Goal: Task Accomplishment & Management: Manage account settings

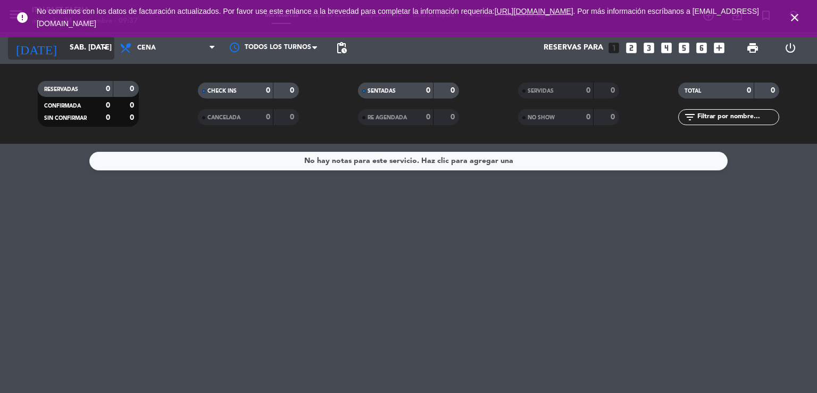
click at [90, 55] on input "sáb. [DATE]" at bounding box center [114, 47] width 101 height 19
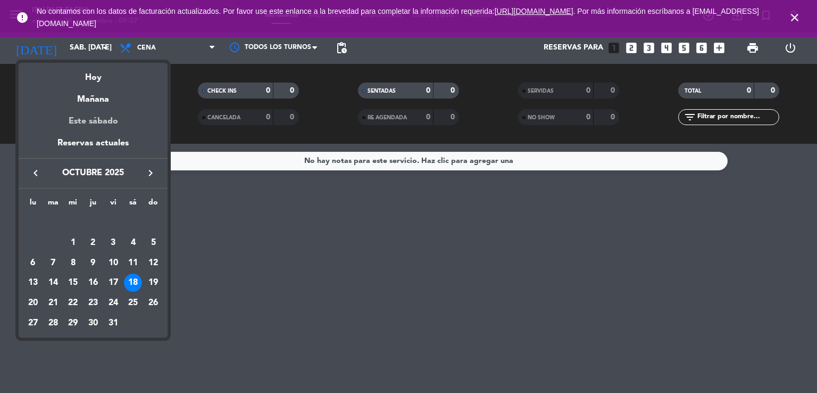
click at [104, 124] on div "Este sábado" at bounding box center [93, 121] width 149 height 30
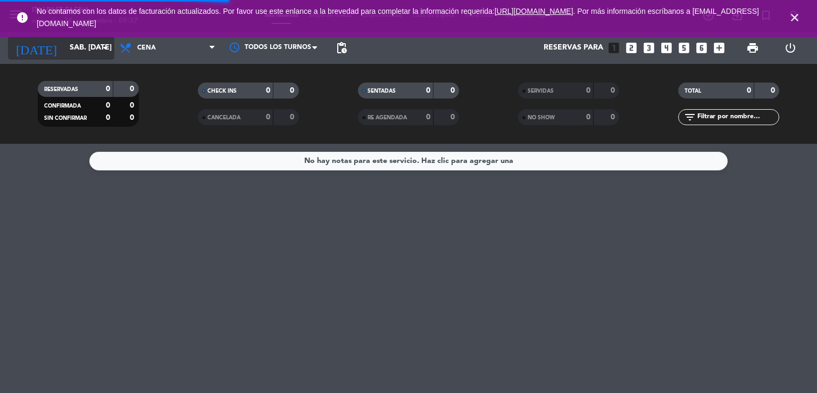
click at [80, 47] on input "sáb. [DATE]" at bounding box center [114, 47] width 101 height 19
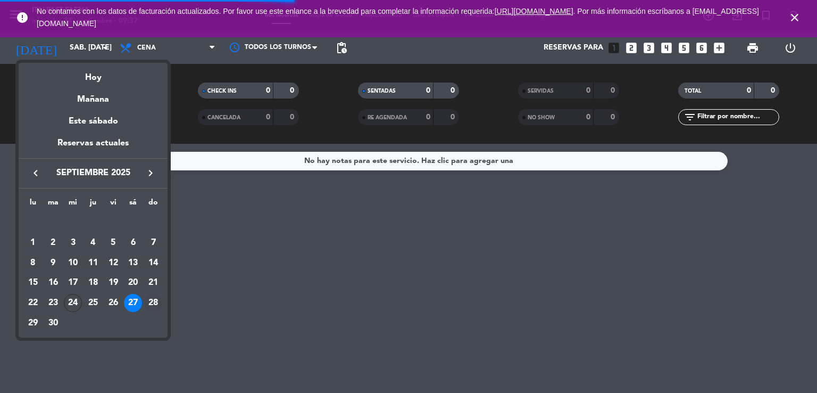
click at [151, 295] on div "28" at bounding box center [153, 303] width 18 height 18
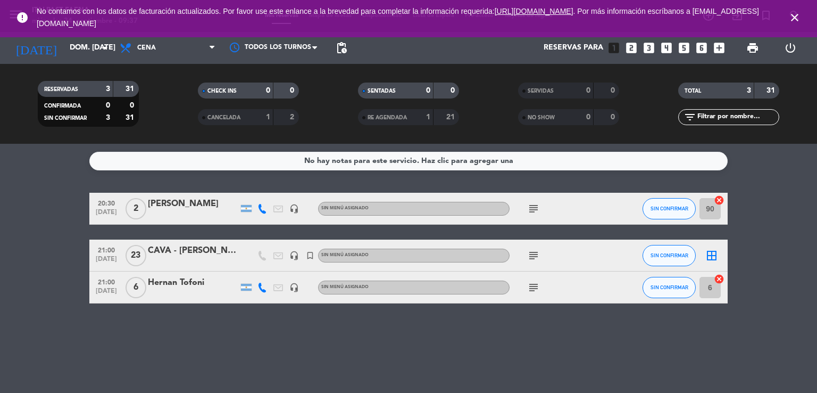
click at [795, 20] on icon "close" at bounding box center [794, 17] width 13 height 13
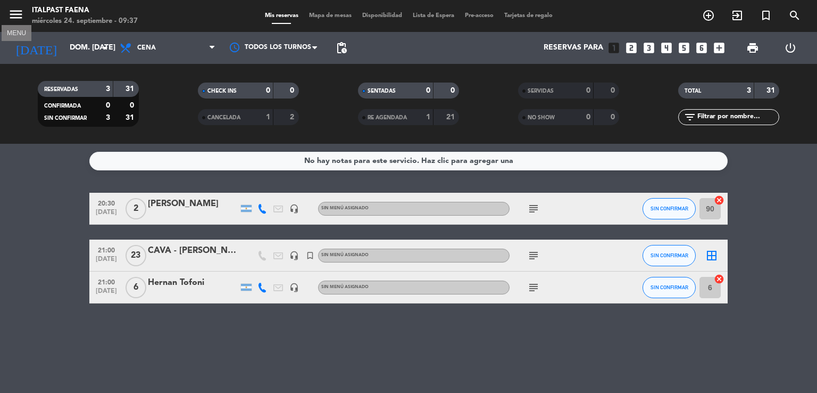
click at [14, 8] on icon "menu" at bounding box center [16, 14] width 16 height 16
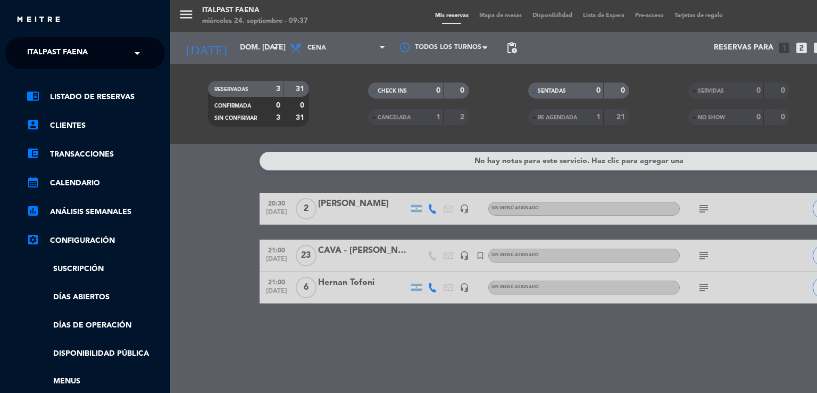
click at [100, 44] on div "× Italpast Faena" at bounding box center [63, 53] width 81 height 22
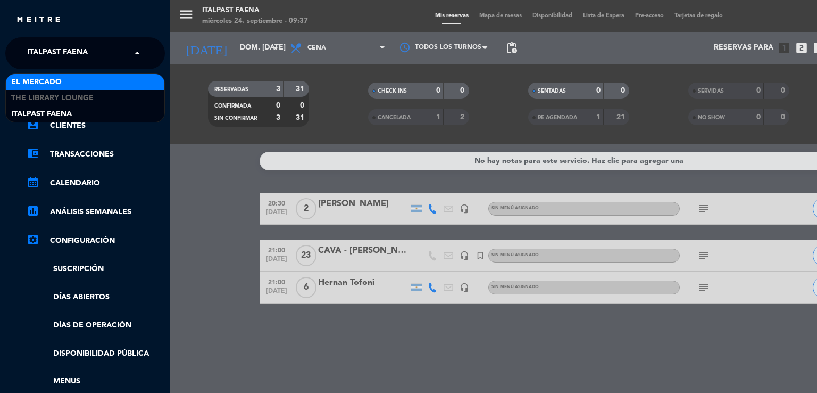
click at [80, 77] on div "El Mercado" at bounding box center [85, 82] width 159 height 16
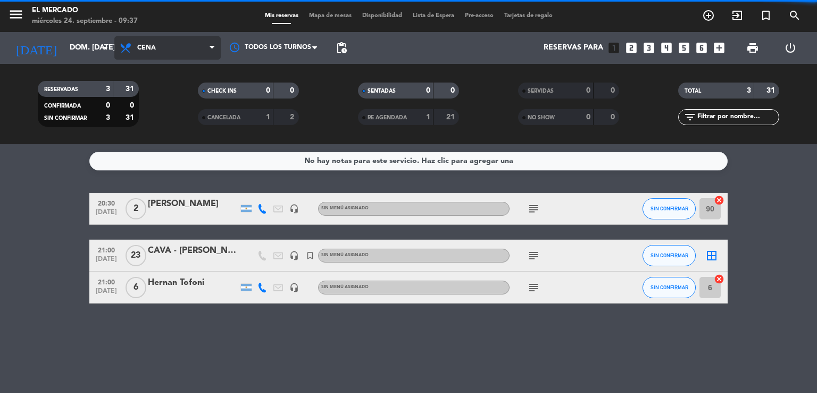
click at [191, 53] on span "Cena" at bounding box center [167, 47] width 106 height 23
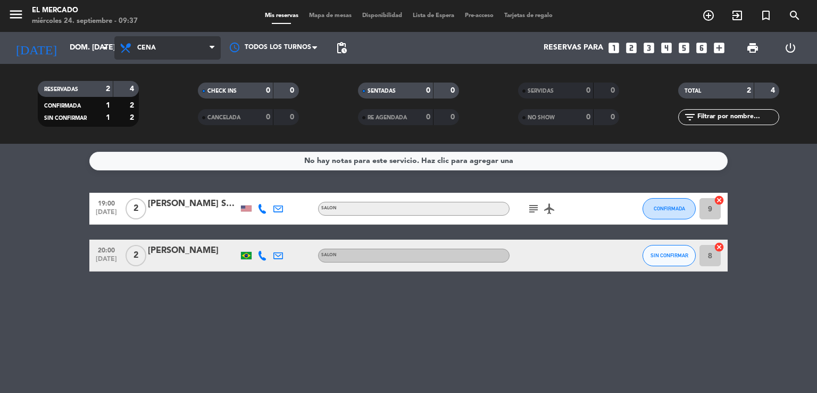
click at [174, 36] on span "Cena" at bounding box center [167, 47] width 106 height 23
click at [181, 140] on div "menu El [PERSON_NAME] miércoles 24. septiembre - 09:37 Mis reservas Mapa de mes…" at bounding box center [408, 72] width 817 height 144
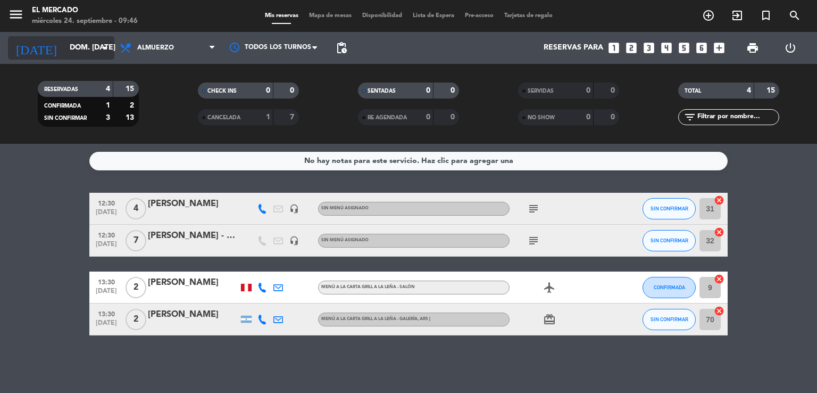
click at [79, 55] on input "dom. [DATE]" at bounding box center [114, 47] width 101 height 19
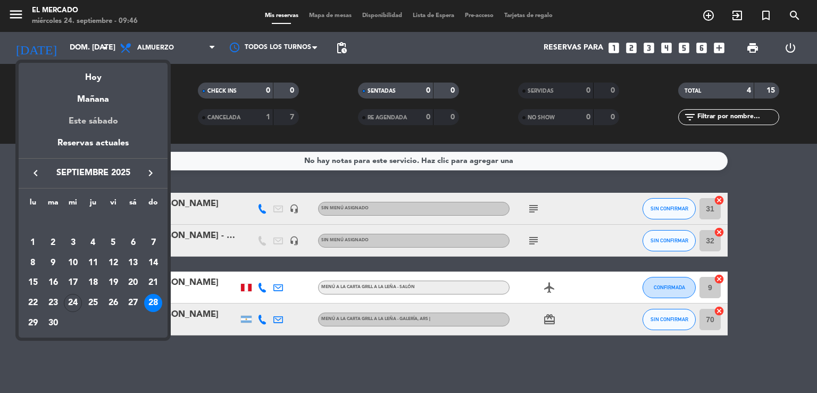
click at [115, 118] on div "Este sábado" at bounding box center [93, 121] width 149 height 30
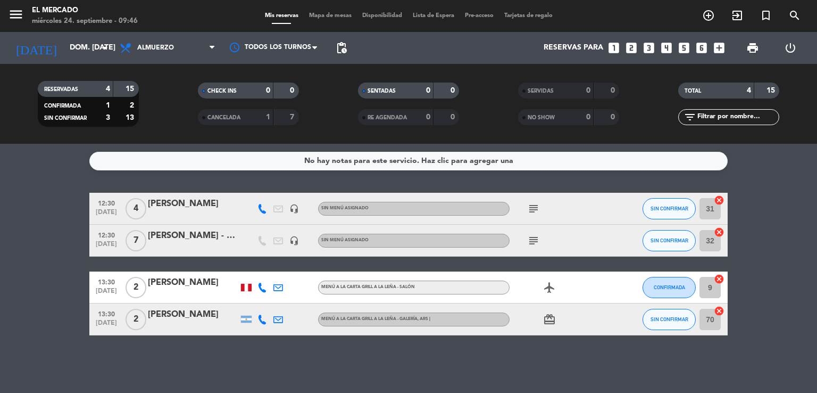
type input "sáb. [DATE]"
click at [21, 15] on icon "menu" at bounding box center [16, 14] width 16 height 16
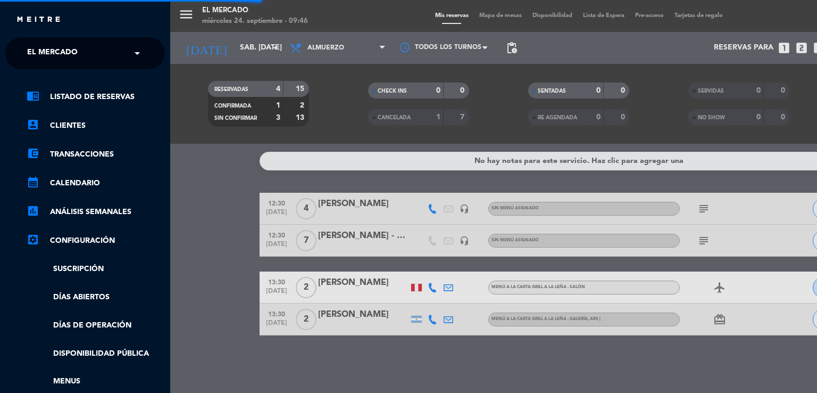
click at [117, 57] on input "text" at bounding box center [86, 53] width 130 height 23
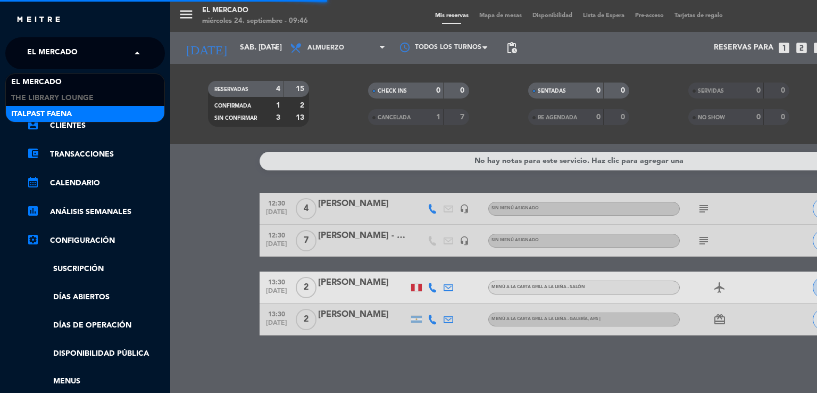
click at [79, 107] on div "Italpast Faena" at bounding box center [85, 114] width 159 height 16
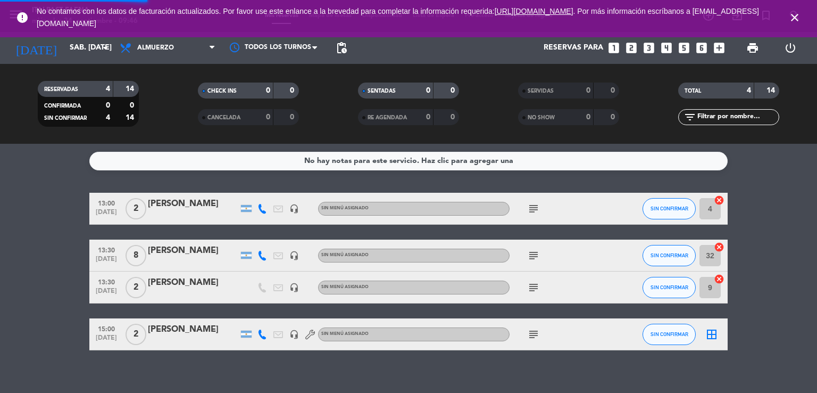
click at [789, 19] on icon "close" at bounding box center [794, 17] width 13 height 13
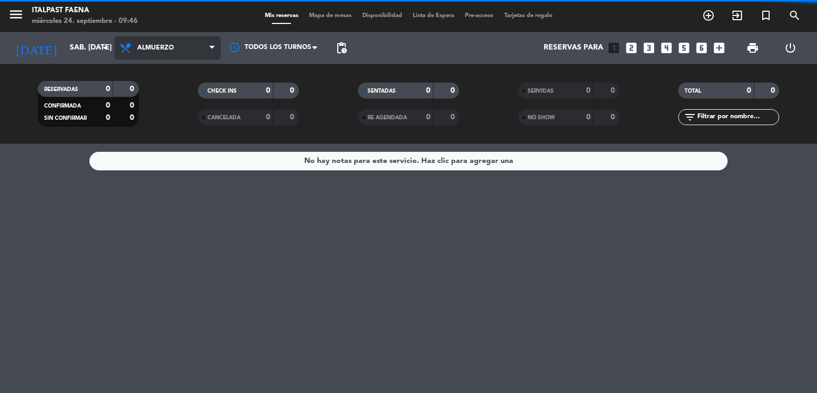
click at [166, 47] on span "Almuerzo" at bounding box center [155, 47] width 37 height 7
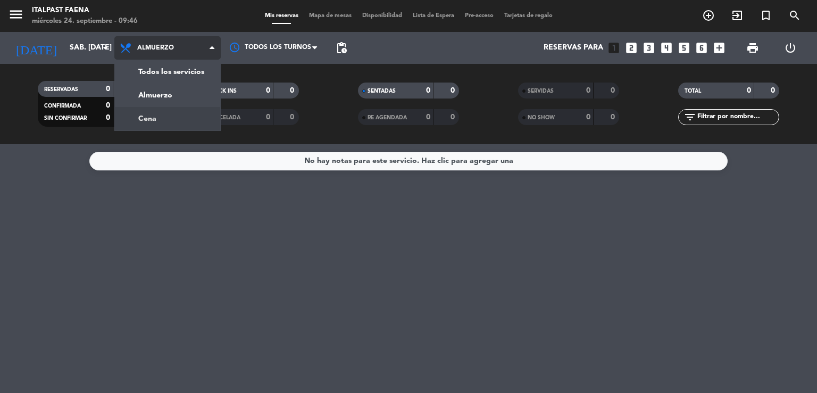
click at [166, 120] on div "menu Italpast Faena miércoles 24. septiembre - 09:46 Mis reservas Mapa de mesas…" at bounding box center [408, 72] width 817 height 144
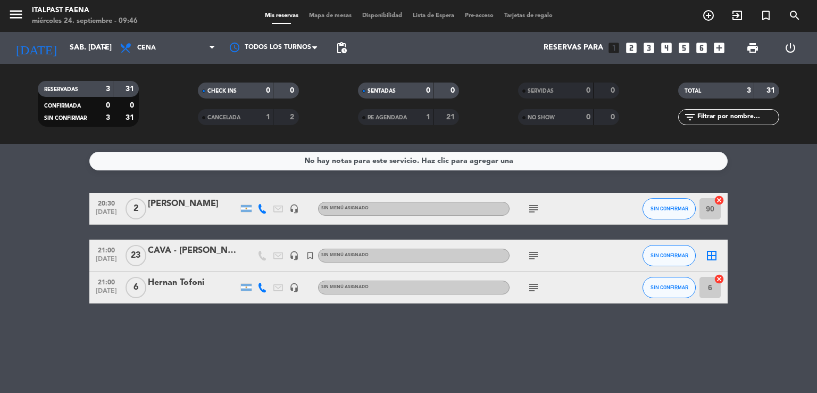
click at [755, 42] on span "print" at bounding box center [752, 47] width 13 height 13
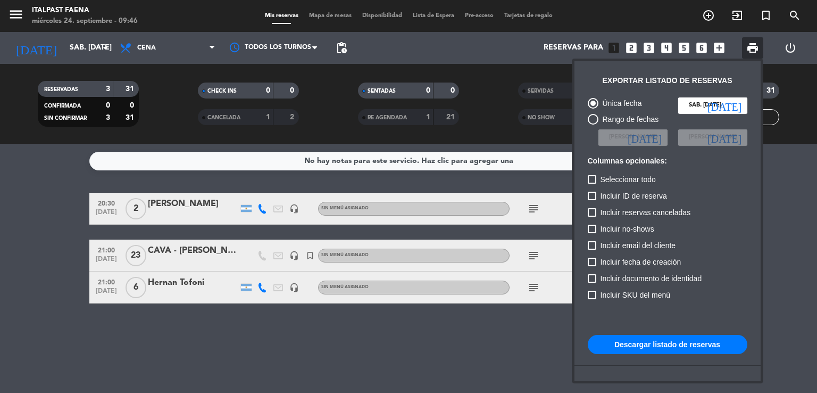
click at [640, 344] on button "Descargar listado de reservas" at bounding box center [668, 344] width 160 height 19
click at [513, 268] on div at bounding box center [408, 196] width 817 height 393
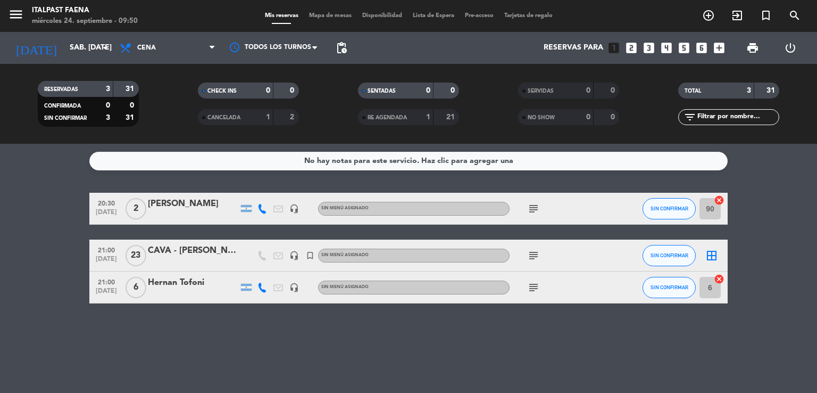
click at [534, 283] on icon "subject" at bounding box center [533, 287] width 13 height 13
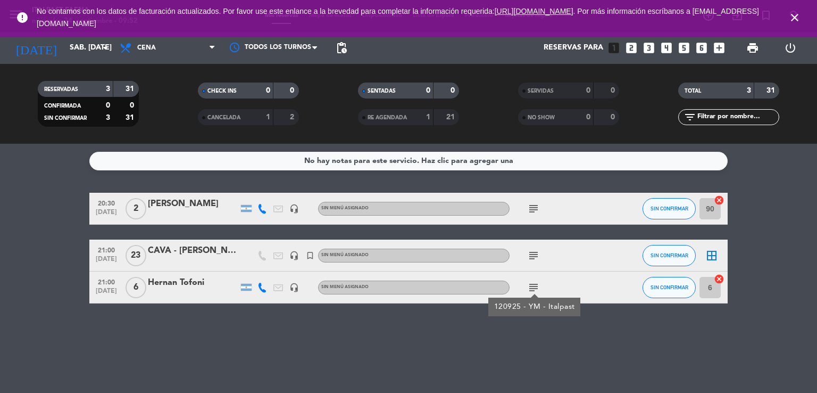
click at [259, 289] on icon at bounding box center [262, 287] width 10 height 10
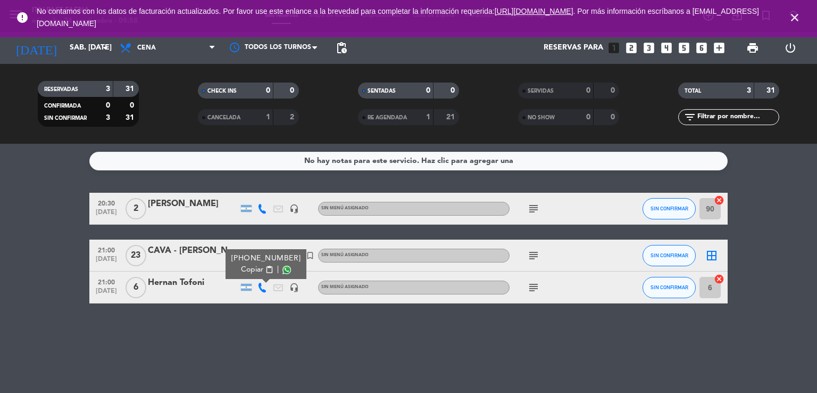
click at [166, 294] on div at bounding box center [193, 294] width 90 height 9
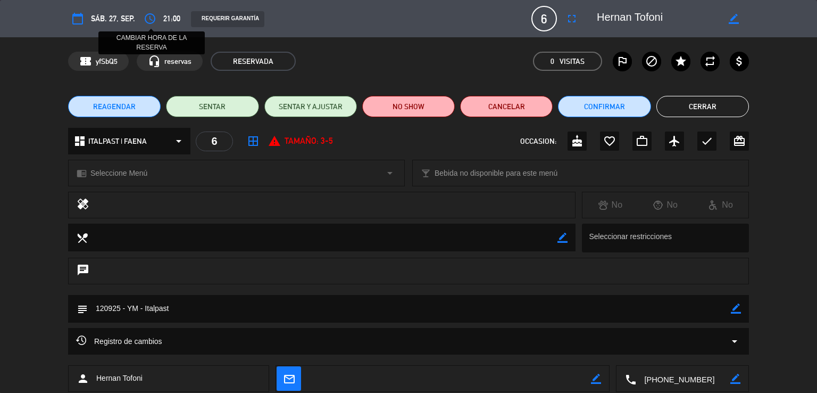
click at [150, 23] on icon "access_time" at bounding box center [150, 18] width 13 height 13
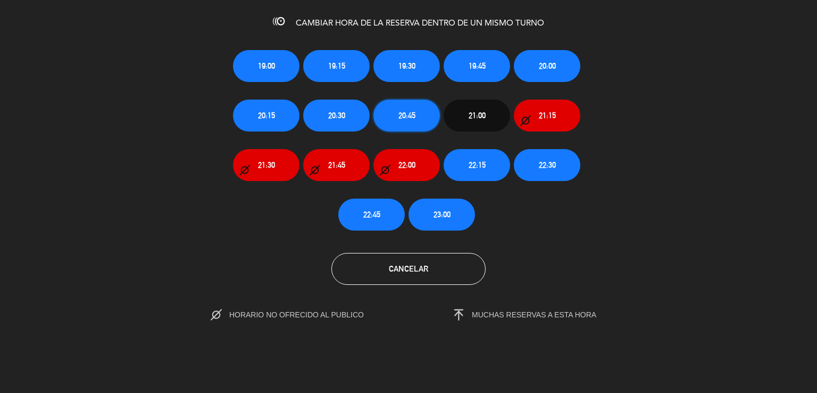
click at [410, 118] on span "20:45" at bounding box center [406, 115] width 17 height 12
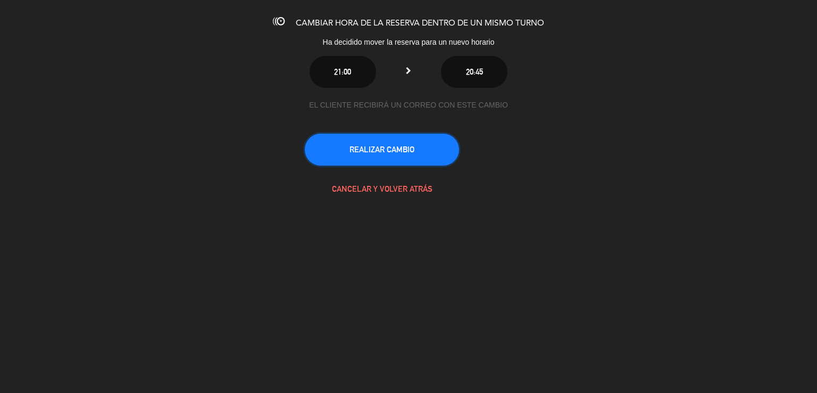
click at [405, 152] on button "REALIZAR CAMBIO" at bounding box center [382, 150] width 154 height 32
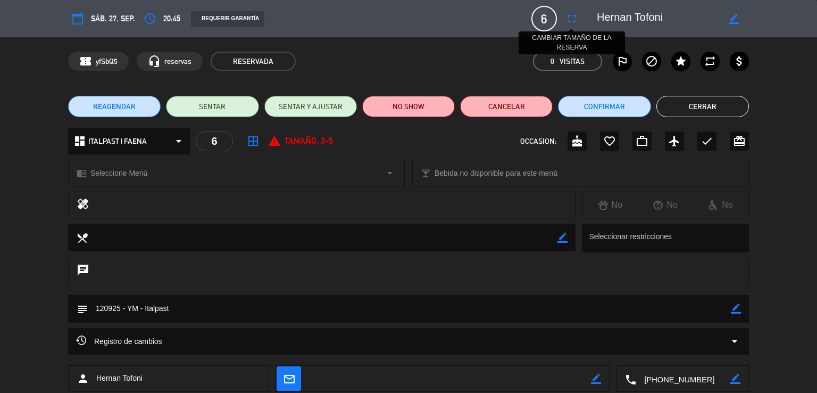
click at [570, 15] on icon "fullscreen" at bounding box center [571, 18] width 13 height 13
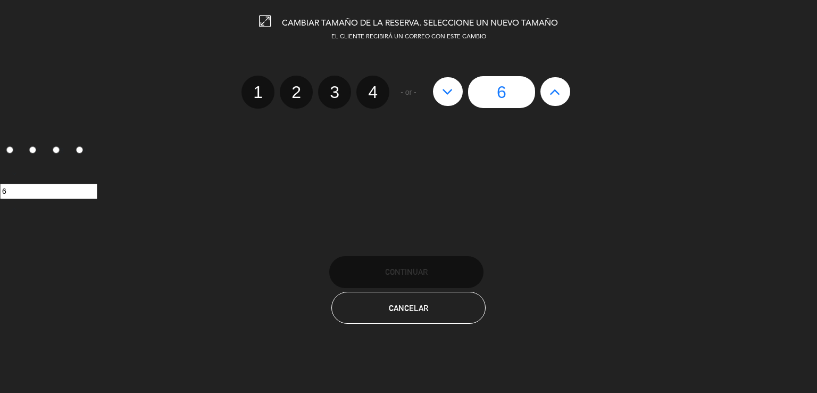
click at [555, 89] on icon at bounding box center [554, 91] width 11 height 17
type input "7"
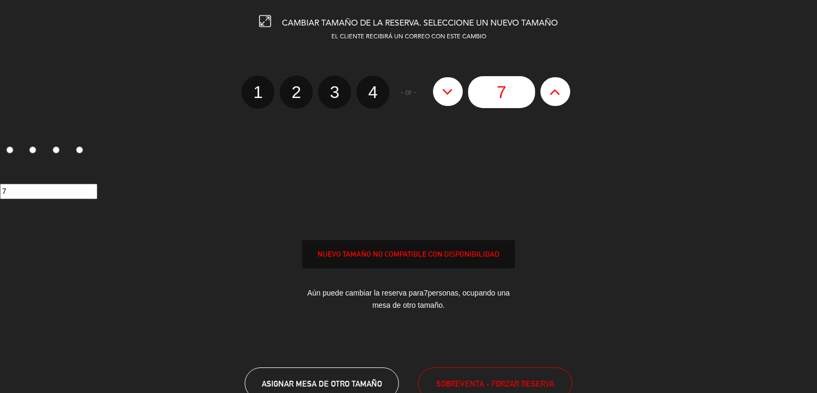
click at [555, 89] on icon at bounding box center [554, 91] width 11 height 17
type input "8"
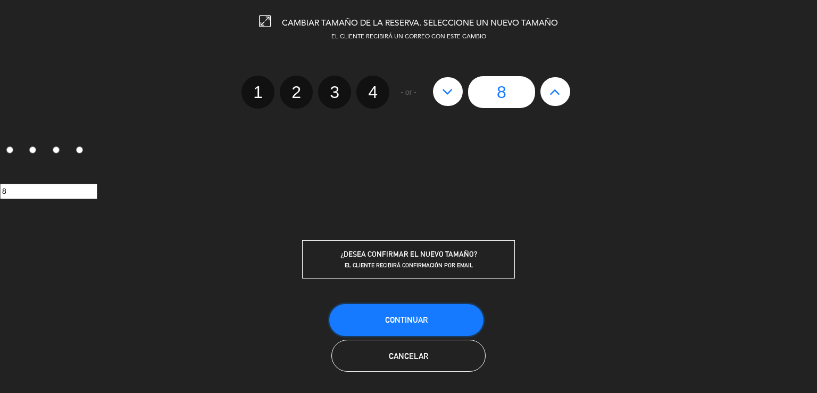
click at [437, 304] on button "Continuar" at bounding box center [406, 320] width 154 height 32
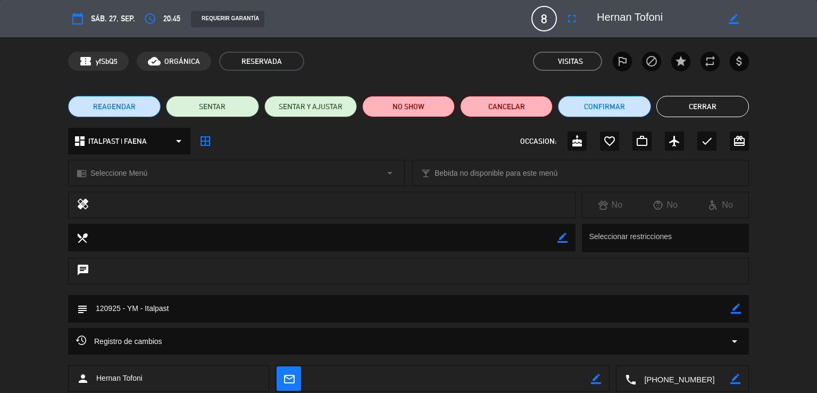
click at [732, 309] on icon "border_color" at bounding box center [736, 308] width 10 height 10
click at [691, 308] on textarea at bounding box center [409, 308] width 643 height 27
type textarea "120925 - YM - Italpast. Menu degus. DETALLES EN BEO"
click at [743, 310] on div "subject" at bounding box center [408, 309] width 681 height 28
click at [735, 306] on icon at bounding box center [736, 308] width 10 height 10
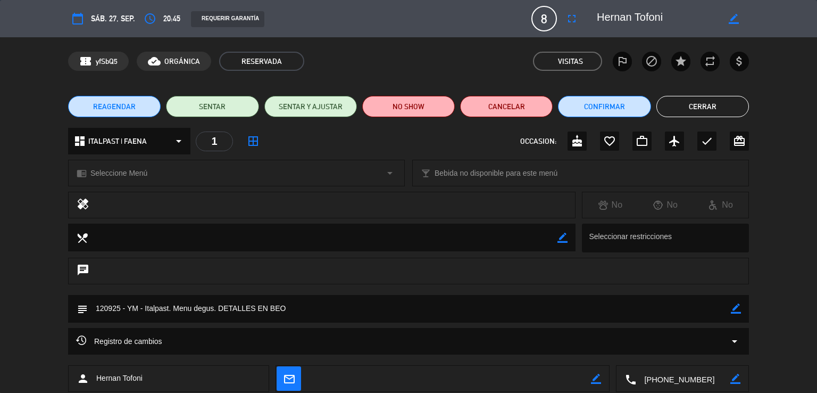
click at [673, 104] on button "Cerrar" at bounding box center [702, 106] width 93 height 21
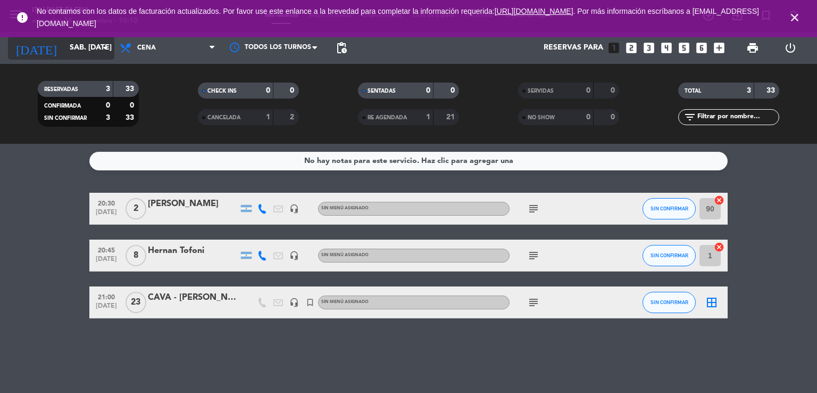
click at [65, 48] on input "sáb. [DATE]" at bounding box center [114, 47] width 101 height 19
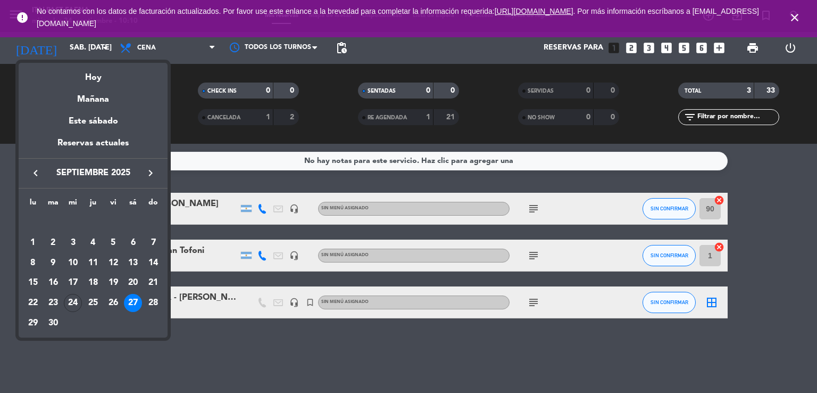
click at [153, 170] on icon "keyboard_arrow_right" at bounding box center [150, 172] width 13 height 13
click at [111, 267] on div "10" at bounding box center [113, 263] width 18 height 18
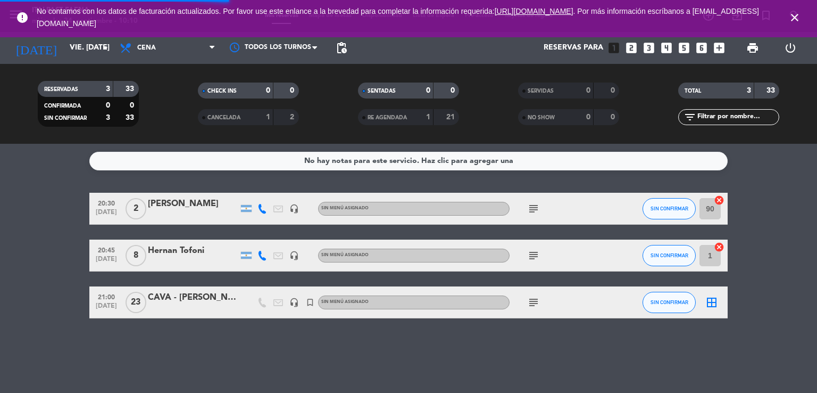
click at [787, 21] on span "close" at bounding box center [794, 17] width 29 height 29
click at [797, 18] on icon "close" at bounding box center [794, 17] width 13 height 13
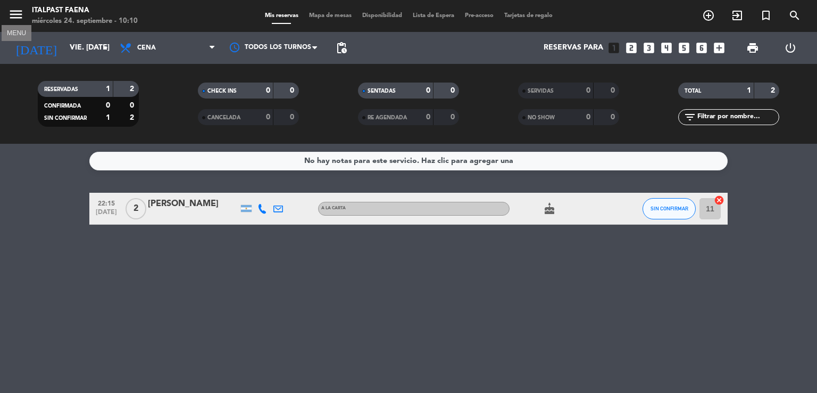
click at [14, 24] on button "menu" at bounding box center [16, 16] width 16 height 20
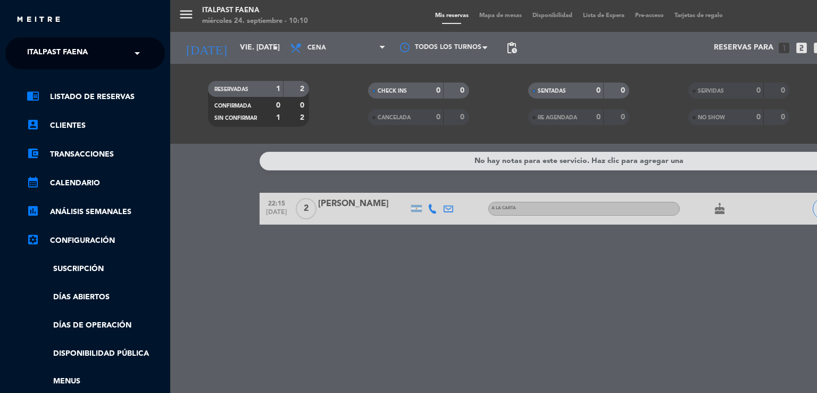
click at [106, 55] on input "text" at bounding box center [86, 53] width 130 height 23
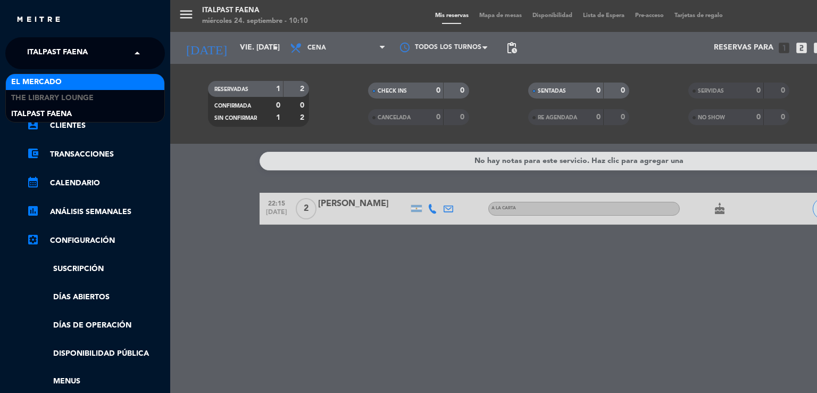
click at [89, 87] on div "El Mercado" at bounding box center [85, 82] width 159 height 16
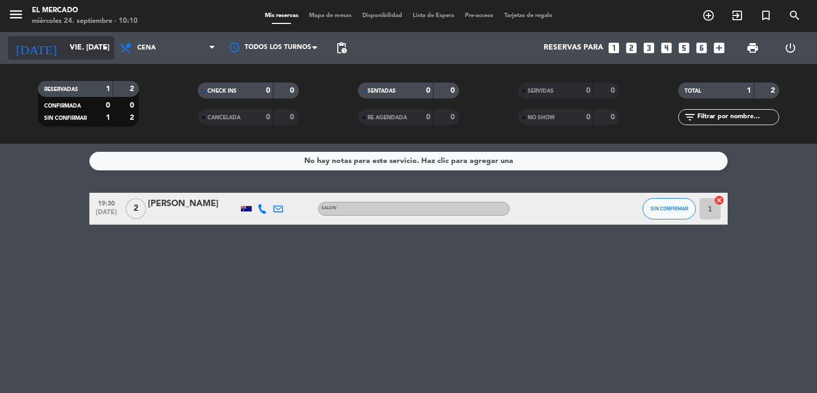
click at [105, 48] on icon "arrow_drop_down" at bounding box center [105, 47] width 13 height 13
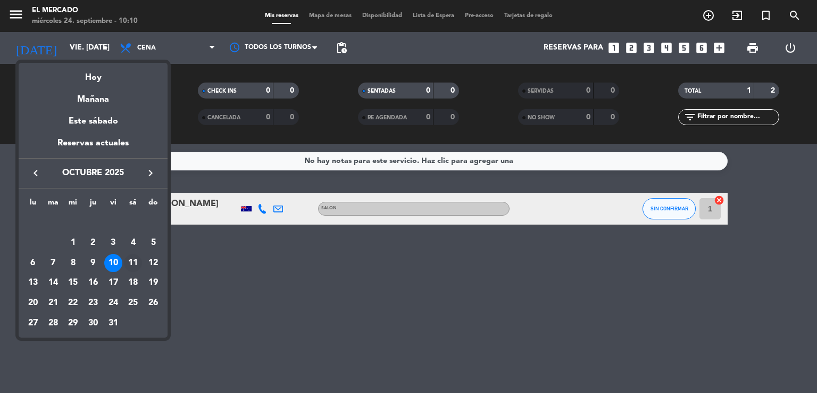
click at [134, 255] on div "11" at bounding box center [133, 263] width 18 height 18
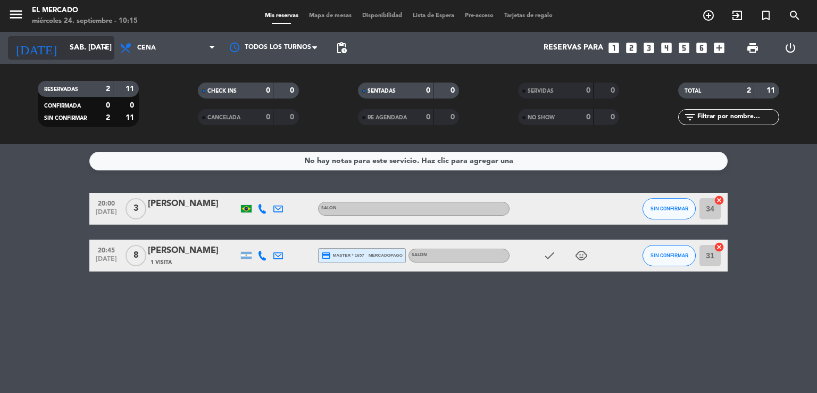
click at [113, 43] on div "[DATE] sáb. [DATE] arrow_drop_down Todos los servicios Desayuno Brunch Almuerzo…" at bounding box center [408, 48] width 817 height 32
click at [102, 49] on icon "arrow_drop_down" at bounding box center [105, 47] width 13 height 13
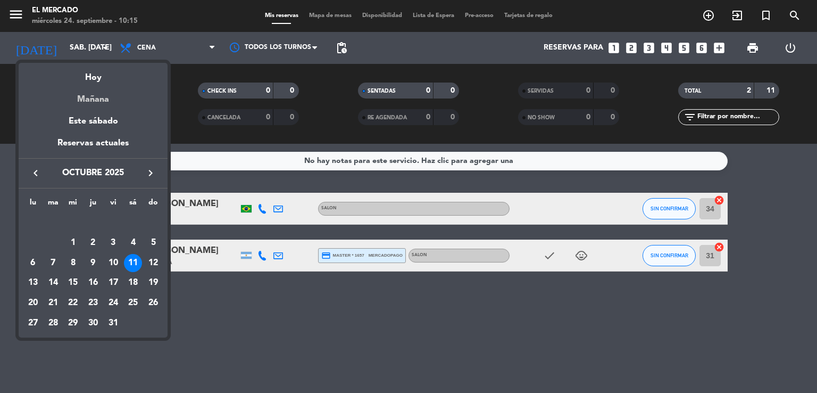
click at [101, 100] on div "Mañana" at bounding box center [93, 96] width 149 height 22
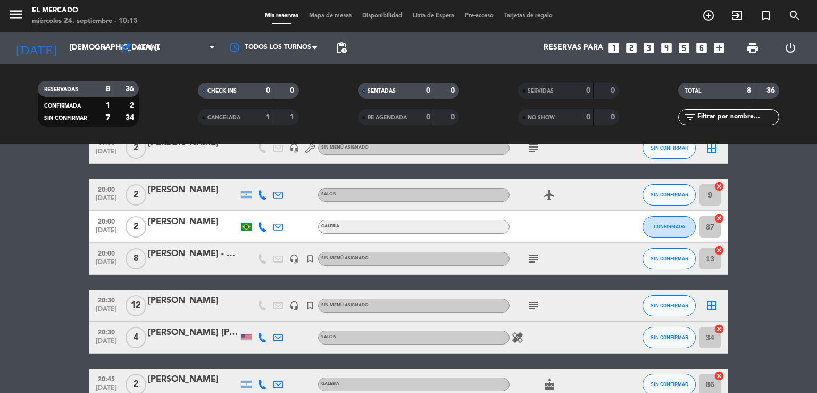
scroll to position [106, 0]
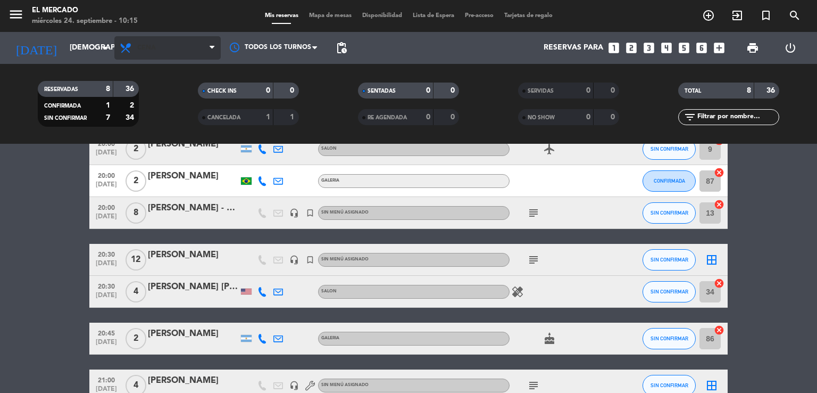
click at [149, 47] on span "Cena" at bounding box center [146, 47] width 19 height 7
click at [180, 146] on ng-component "menu El [PERSON_NAME] miércoles 24. septiembre - 10:15 Mis reservas Mapa de mes…" at bounding box center [408, 196] width 817 height 393
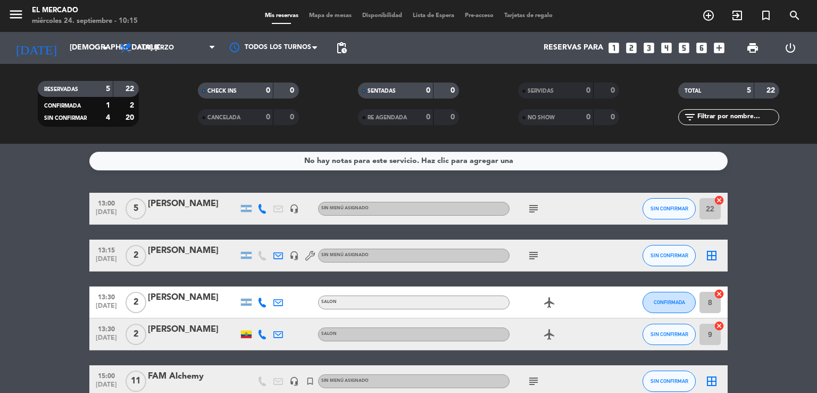
scroll to position [57, 0]
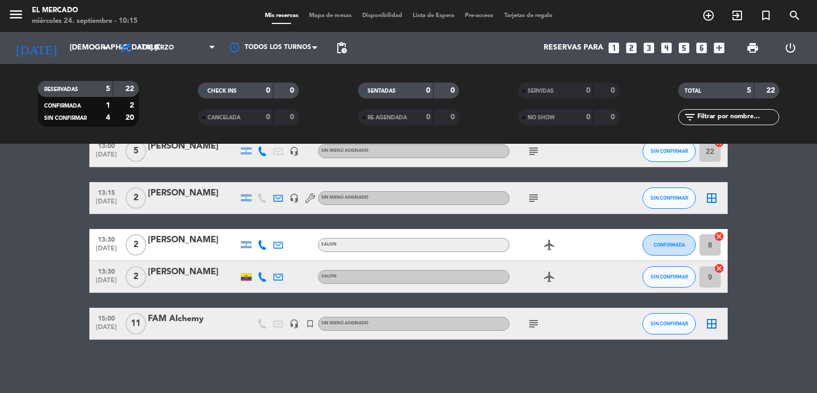
click at [536, 321] on icon "subject" at bounding box center [533, 323] width 13 height 13
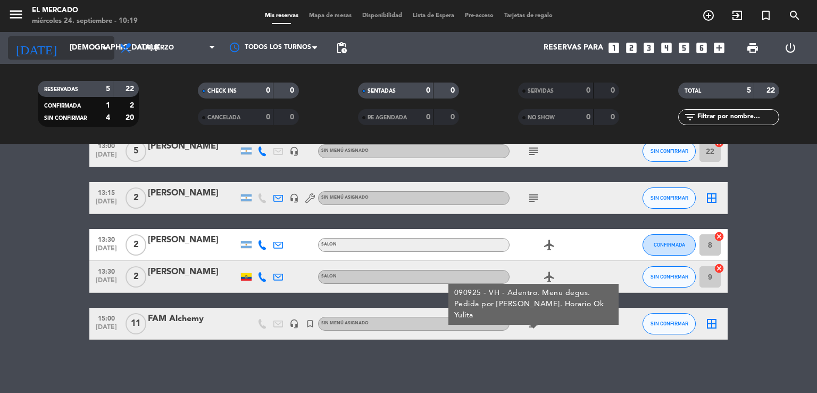
click at [78, 38] on input "[DEMOGRAPHIC_DATA] [DATE]" at bounding box center [114, 47] width 101 height 19
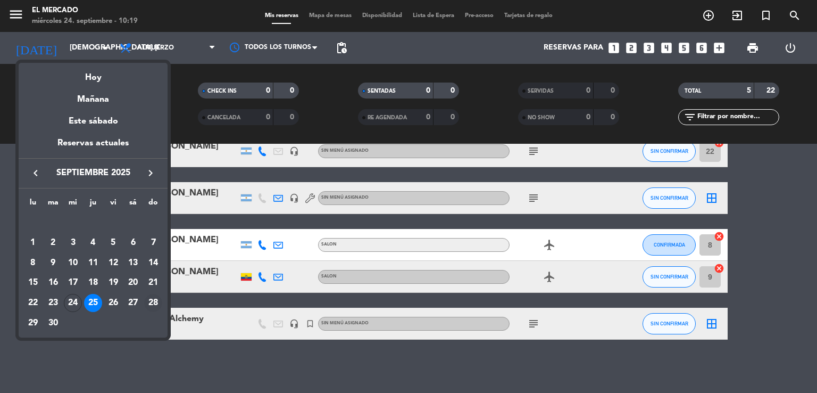
click at [157, 297] on div "28" at bounding box center [153, 303] width 18 height 18
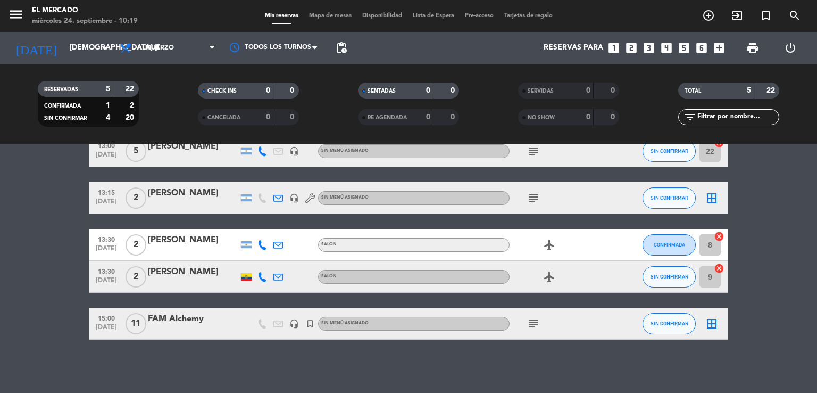
type input "dom. [DATE]"
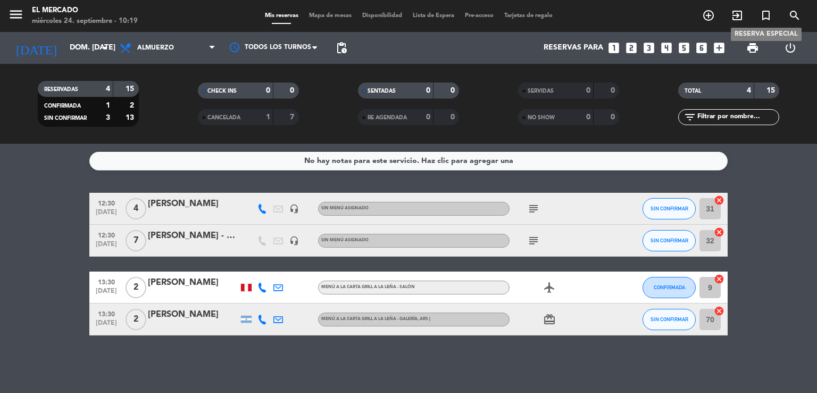
click at [762, 13] on icon "turned_in_not" at bounding box center [766, 15] width 13 height 13
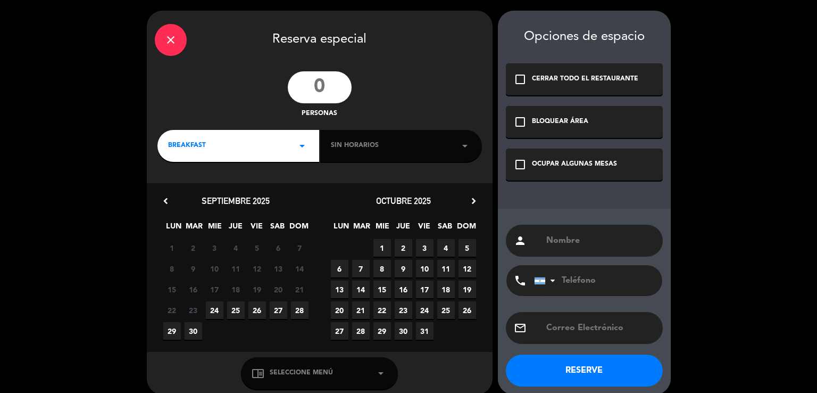
click at [320, 85] on input "number" at bounding box center [320, 87] width 64 height 32
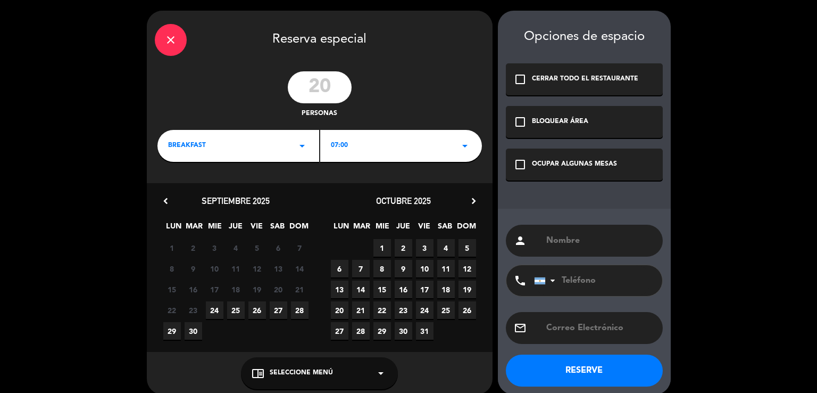
type input "20"
click at [238, 126] on div "close Reserva especial 20 personas BREAKFAST arrow_drop_down 07:00 arrow_drop_d…" at bounding box center [320, 203] width 346 height 384
click at [210, 149] on div "BREAKFAST arrow_drop_down" at bounding box center [238, 146] width 162 height 32
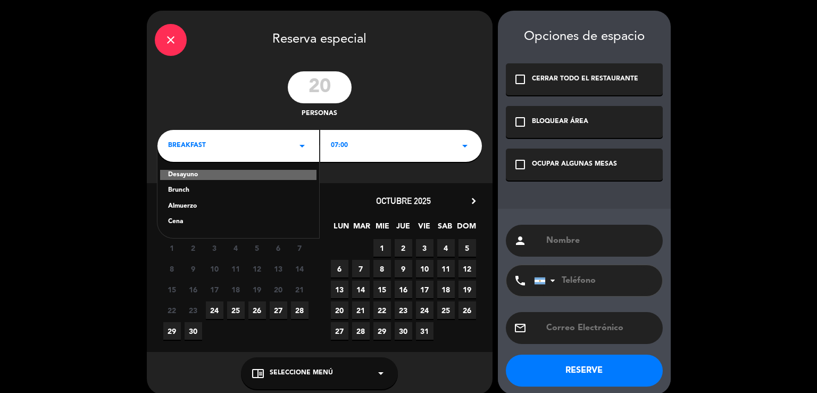
click at [171, 225] on div "Cena" at bounding box center [238, 221] width 140 height 11
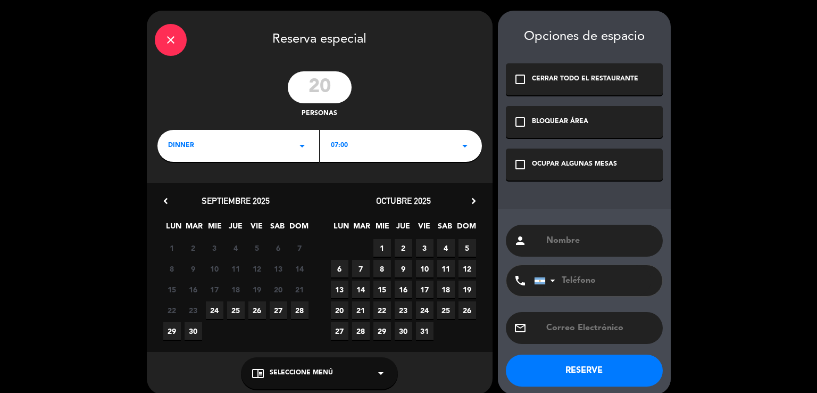
click at [231, 134] on div "dinner arrow_drop_down" at bounding box center [238, 146] width 162 height 32
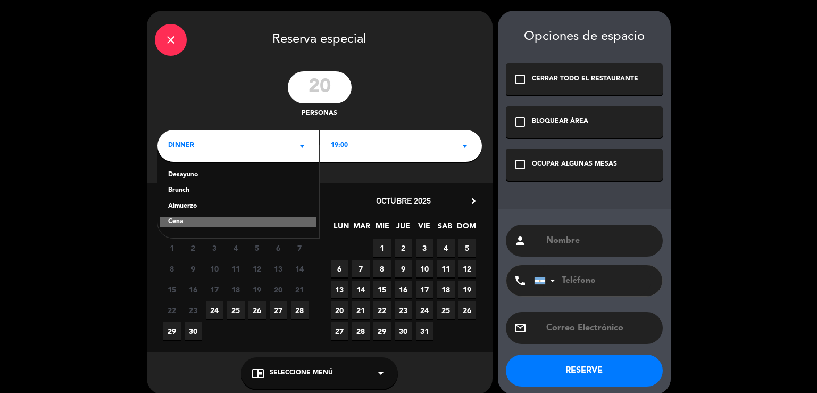
click at [197, 202] on div "Almuerzo" at bounding box center [238, 206] width 140 height 11
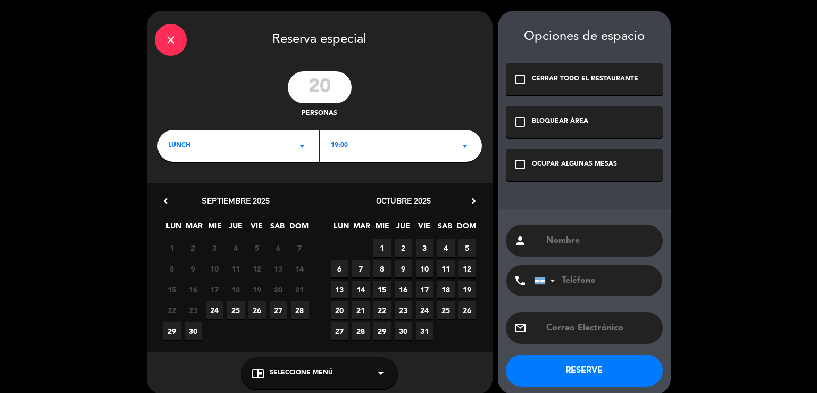
click at [588, 156] on div "check_box_outline_blank OCUPAR ALGUNAS MESAS" at bounding box center [584, 164] width 157 height 32
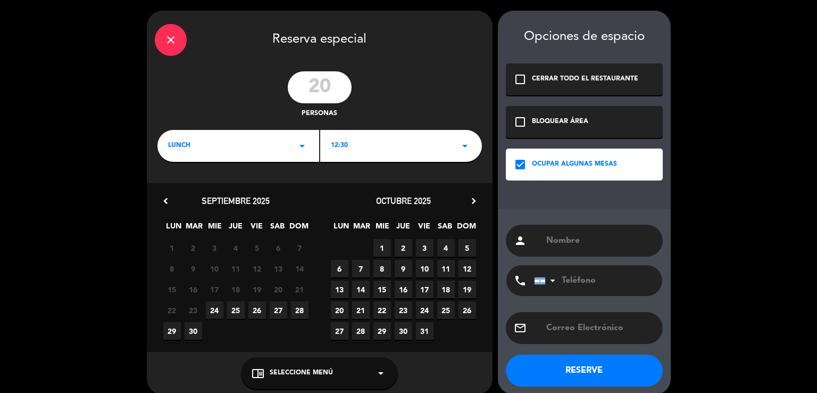
click at [304, 314] on span "28" at bounding box center [300, 310] width 18 height 18
click at [582, 243] on input "text" at bounding box center [600, 240] width 110 height 15
click at [580, 352] on div "person [PERSON_NAME] Reybund phone [GEOGRAPHIC_DATA] +1 [GEOGRAPHIC_DATA] +44 […" at bounding box center [584, 302] width 173 height 186
click at [639, 247] on div "person [PERSON_NAME] Reybund" at bounding box center [584, 240] width 157 height 32
click at [638, 244] on input "[PERSON_NAME] Reybund" at bounding box center [600, 240] width 110 height 15
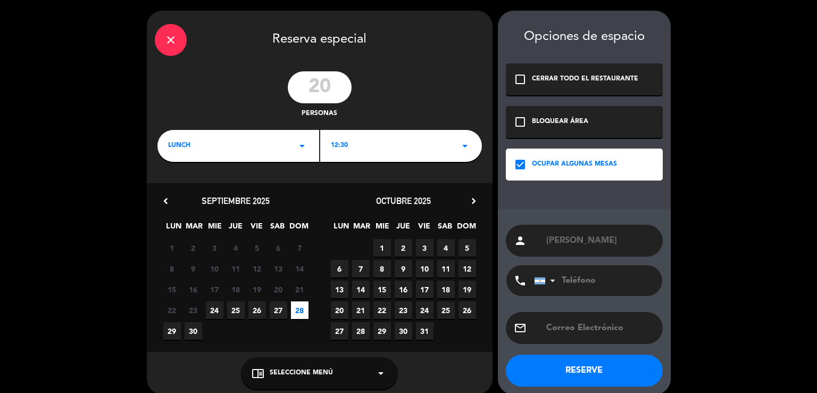
type input "[PERSON_NAME]"
click at [602, 357] on button "RESERVE" at bounding box center [584, 370] width 157 height 32
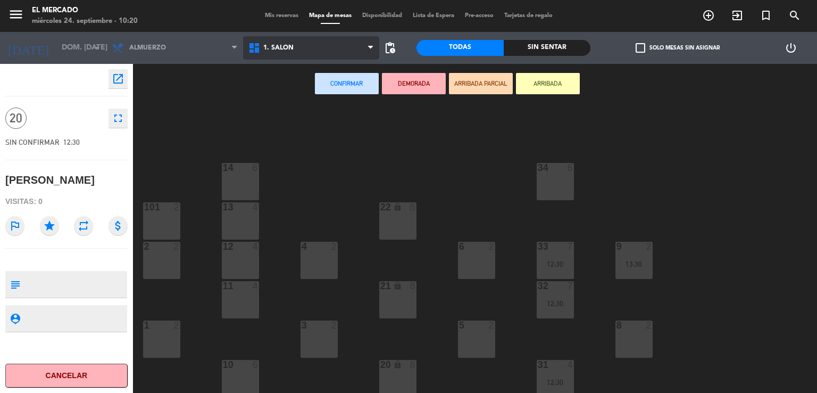
click at [287, 44] on span "1. SALON" at bounding box center [278, 47] width 30 height 7
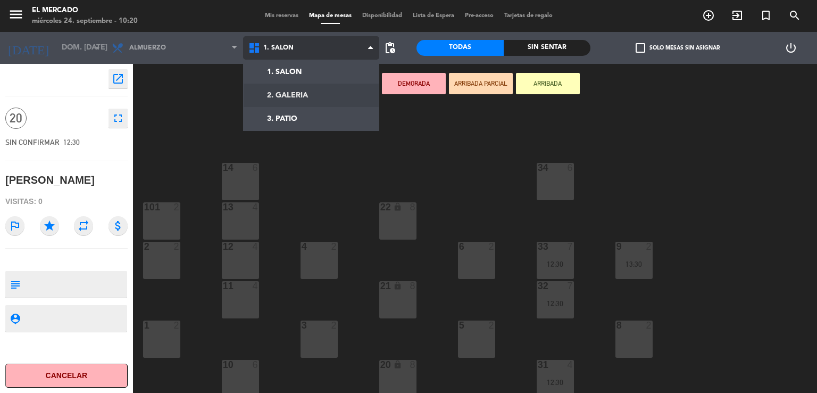
click at [302, 89] on ng-component "menu El [PERSON_NAME] miércoles 24. septiembre - 10:20 Mis reservas Mapa de mes…" at bounding box center [408, 196] width 817 height 393
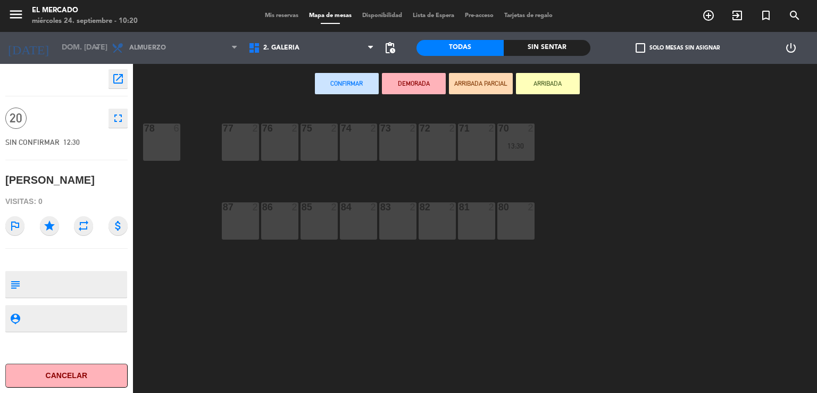
drag, startPoint x: 517, startPoint y: 226, endPoint x: 479, endPoint y: 223, distance: 38.4
click at [517, 226] on div "80 2" at bounding box center [515, 220] width 37 height 37
click at [479, 223] on div "81 2" at bounding box center [476, 220] width 37 height 37
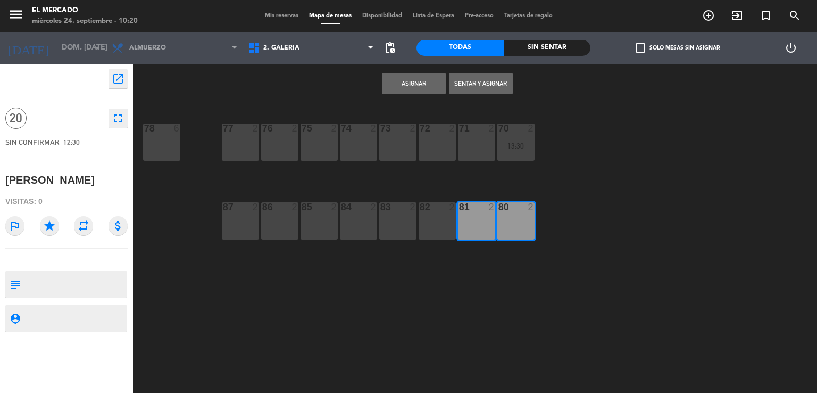
click at [436, 214] on div "82 2" at bounding box center [437, 220] width 37 height 37
click at [404, 217] on div "83 2" at bounding box center [397, 220] width 37 height 37
click at [359, 217] on div "84 2" at bounding box center [358, 220] width 37 height 37
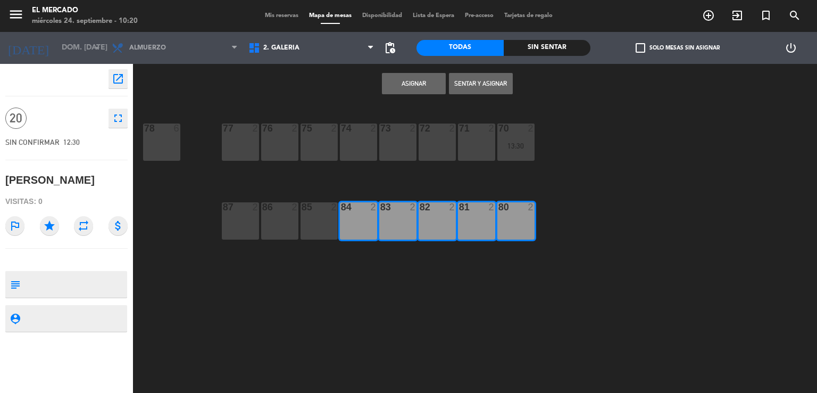
click at [324, 211] on div at bounding box center [319, 207] width 18 height 10
click at [295, 204] on div "2" at bounding box center [295, 207] width 6 height 10
click at [236, 197] on div "71 2 72 2 73 2 74 2 75 2 77 2 76 2 70 2 13:30 78 6 82 2 83 2 84 2 85 2 86 2 81 …" at bounding box center [479, 248] width 676 height 289
click at [243, 218] on div "87 2" at bounding box center [240, 220] width 37 height 37
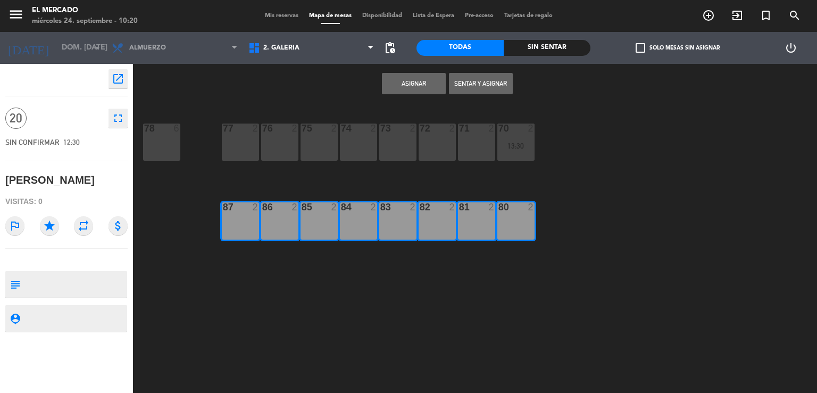
click at [417, 84] on button "Asignar" at bounding box center [414, 83] width 64 height 21
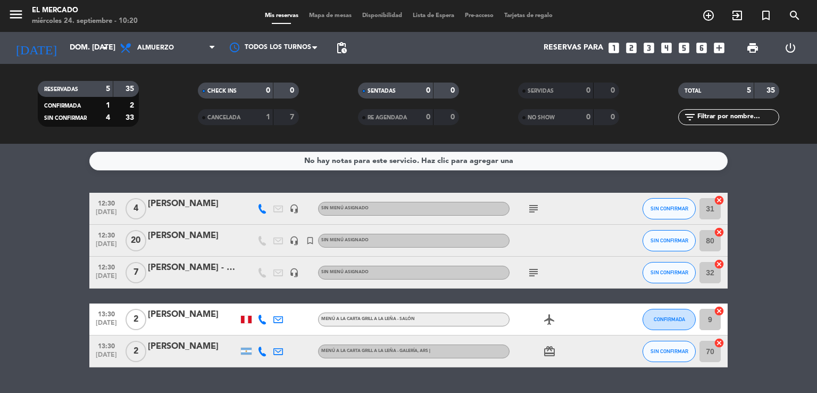
click at [202, 236] on div "[PERSON_NAME]" at bounding box center [193, 236] width 90 height 14
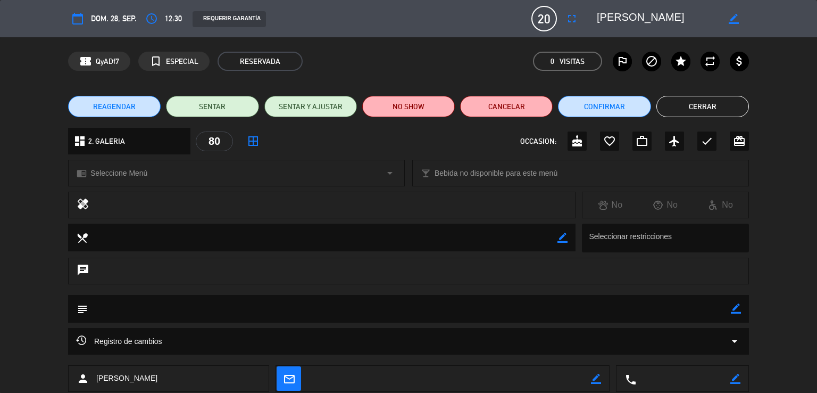
click at [155, 19] on icon "access_time" at bounding box center [151, 18] width 13 height 13
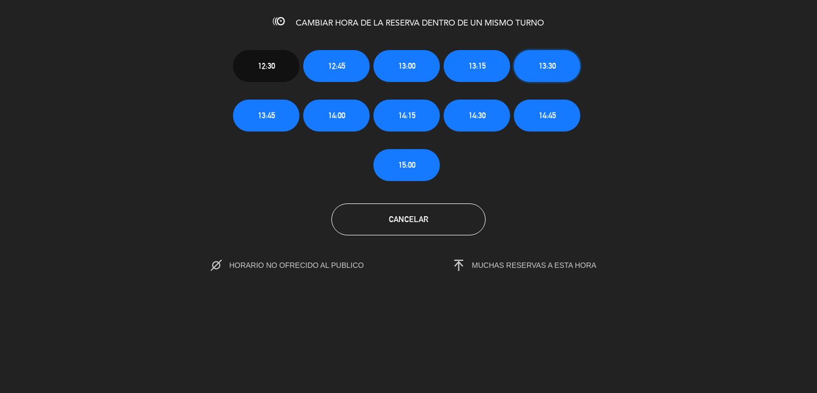
click at [547, 61] on span "13:30" at bounding box center [547, 66] width 17 height 12
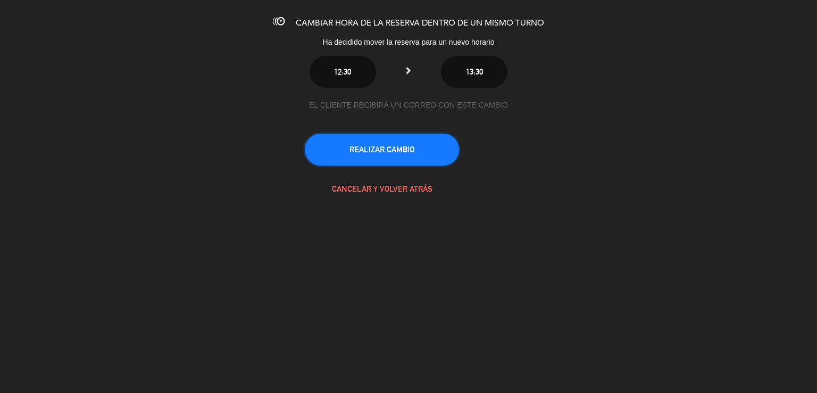
click at [389, 140] on button "REALIZAR CAMBIO" at bounding box center [382, 150] width 154 height 32
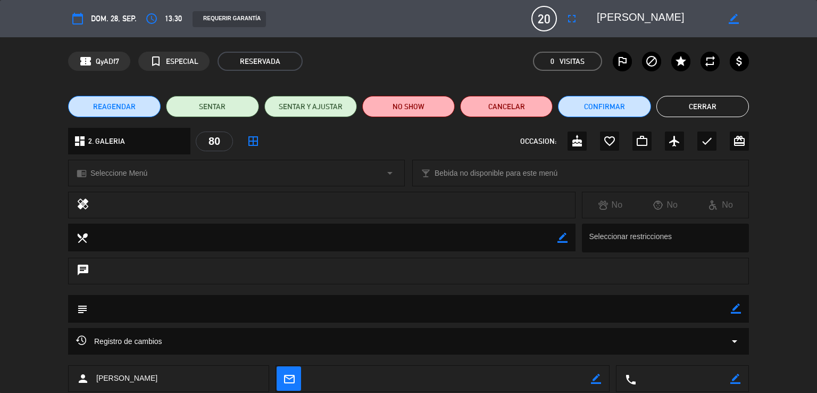
click at [699, 103] on button "Cerrar" at bounding box center [702, 106] width 93 height 21
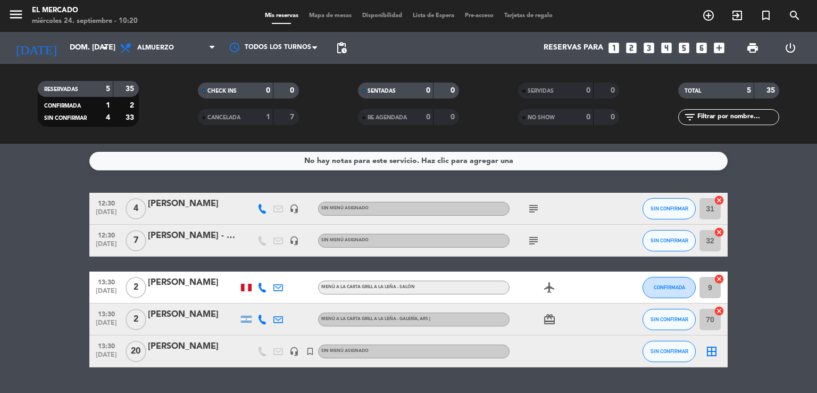
click at [205, 353] on div "[PERSON_NAME]" at bounding box center [193, 346] width 90 height 14
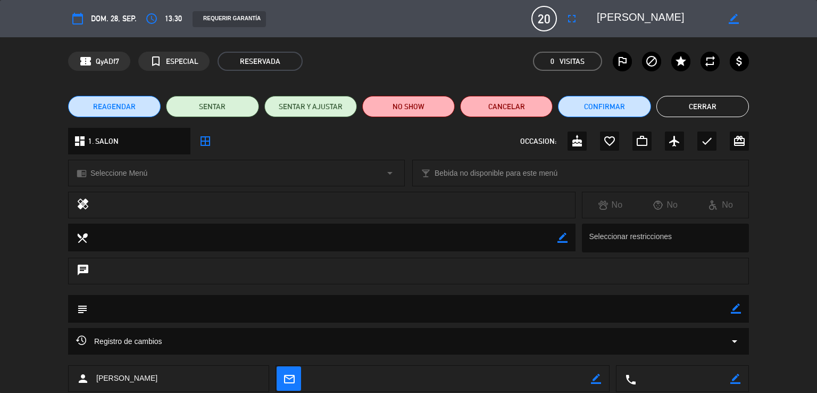
click at [735, 307] on icon "border_color" at bounding box center [736, 308] width 10 height 10
click at [698, 307] on textarea at bounding box center [409, 308] width 643 height 27
type textarea "240925 - VH - Galeria. Menu asado. Coordina ASM"
click at [738, 312] on icon at bounding box center [736, 308] width 10 height 10
click at [710, 99] on button "Cerrar" at bounding box center [702, 106] width 93 height 21
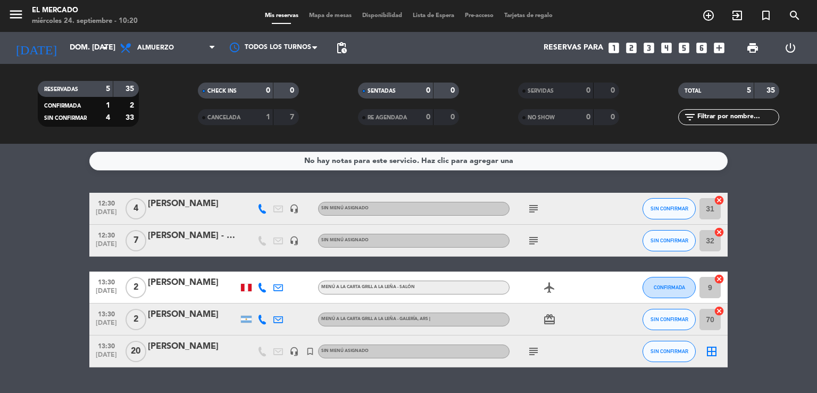
click at [719, 349] on div "border_all" at bounding box center [712, 350] width 32 height 31
click at [702, 351] on div "border_all" at bounding box center [712, 350] width 32 height 31
click at [710, 352] on icon "border_all" at bounding box center [711, 351] width 13 height 13
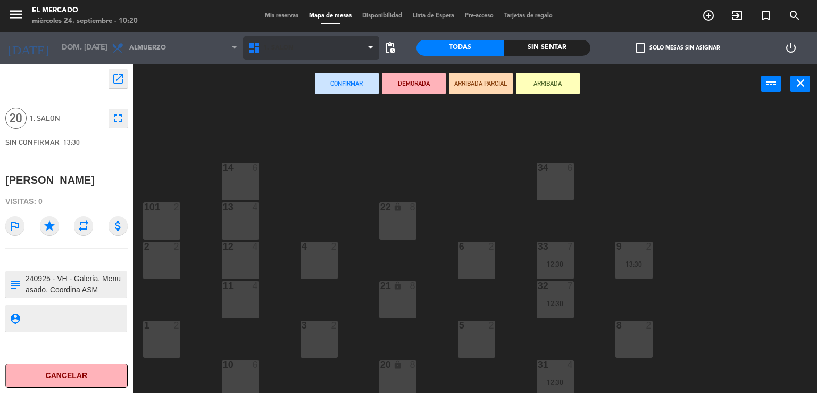
click at [305, 48] on span "1. SALON" at bounding box center [311, 47] width 137 height 23
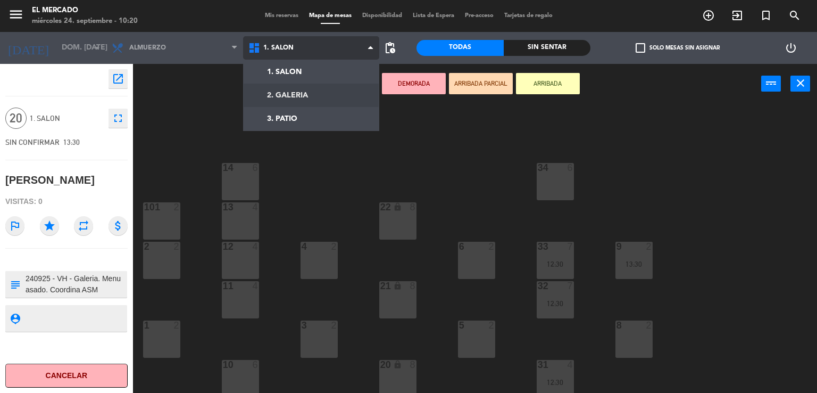
click at [312, 100] on ng-component "menu El [PERSON_NAME] miércoles 24. septiembre - 10:20 Mis reservas Mapa de mes…" at bounding box center [408, 196] width 817 height 393
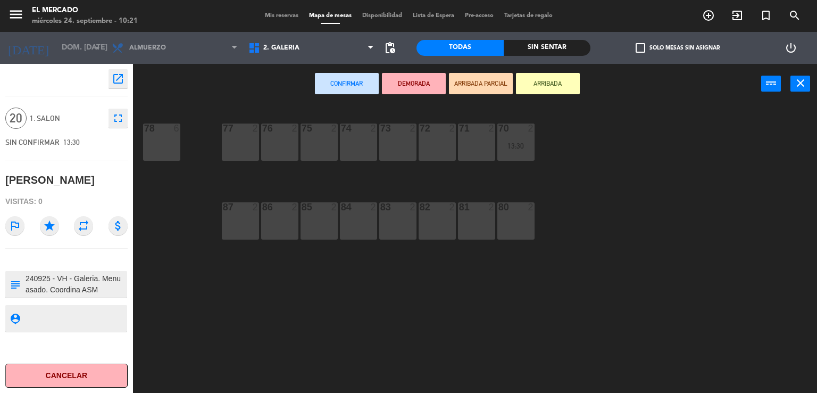
click at [499, 222] on div "80 2" at bounding box center [515, 220] width 37 height 37
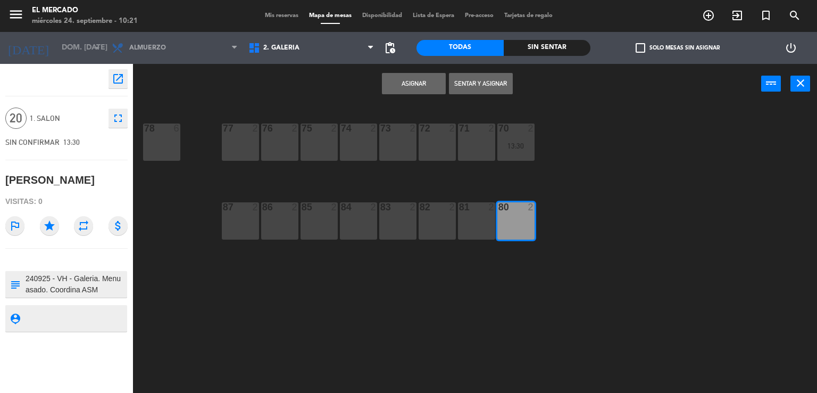
click at [460, 218] on div "81 2" at bounding box center [476, 220] width 37 height 37
click at [430, 213] on div "82 2" at bounding box center [437, 220] width 37 height 37
click at [393, 213] on div "83 2" at bounding box center [397, 220] width 37 height 37
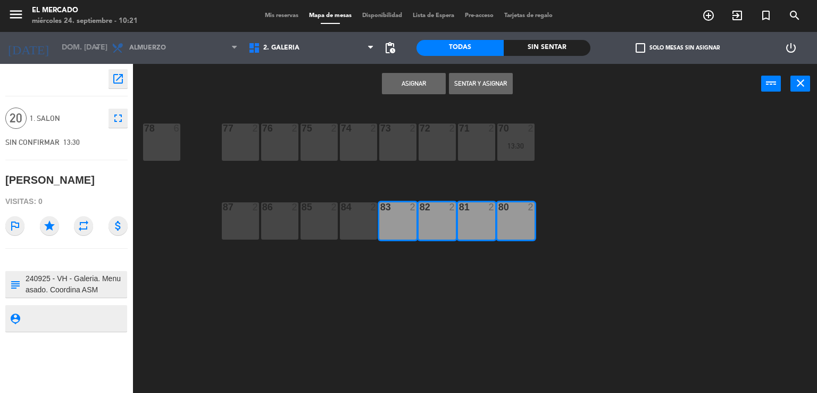
click at [350, 214] on div "84 2" at bounding box center [358, 220] width 37 height 37
click at [313, 214] on div "85 2" at bounding box center [319, 220] width 37 height 37
click at [294, 216] on div "86 2" at bounding box center [279, 220] width 37 height 37
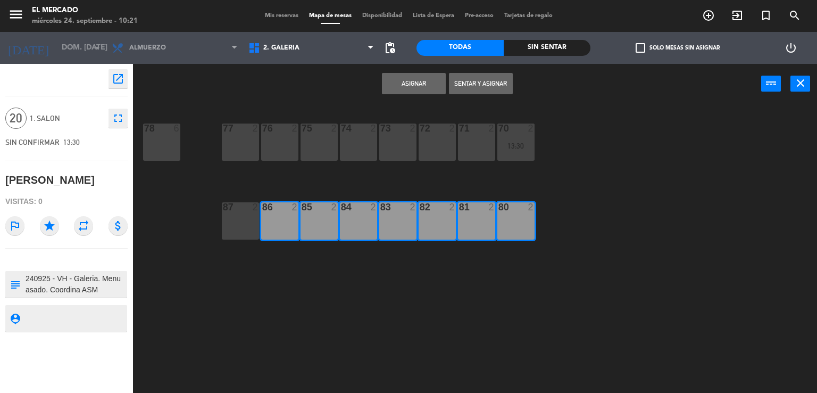
click at [256, 213] on div "87 2" at bounding box center [240, 220] width 37 height 37
click at [407, 90] on button "Asignar" at bounding box center [414, 83] width 64 height 21
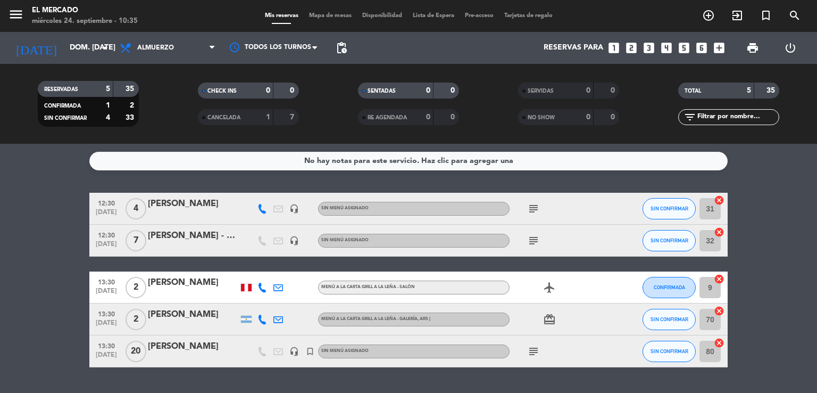
click at [57, 66] on div "RESERVADAS 5 35 CONFIRMADA 1 2 SIN CONFIRMAR 4 33 CHECK INS 0 0 CANCELADA 1 7 S…" at bounding box center [408, 104] width 817 height 80
click at [64, 52] on input "dom. [DATE]" at bounding box center [114, 47] width 101 height 19
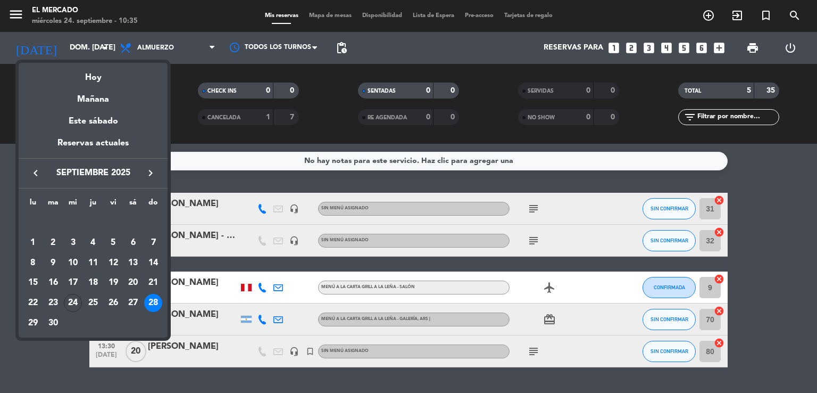
click at [143, 173] on button "keyboard_arrow_right" at bounding box center [150, 173] width 19 height 14
click at [119, 279] on div "19" at bounding box center [113, 282] width 18 height 18
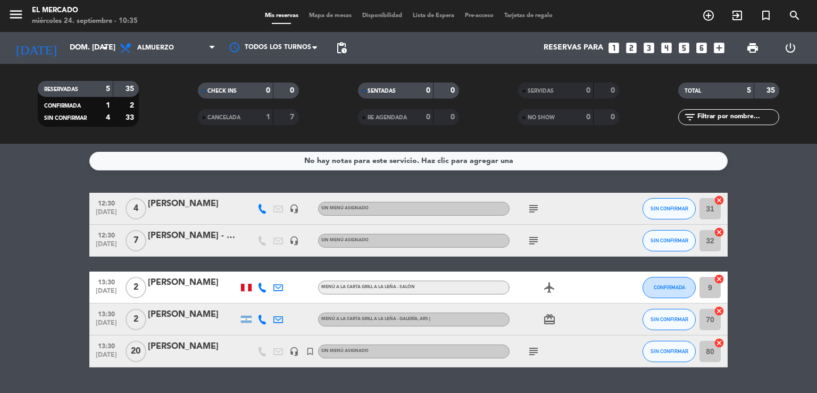
type input "vie. 19 dic."
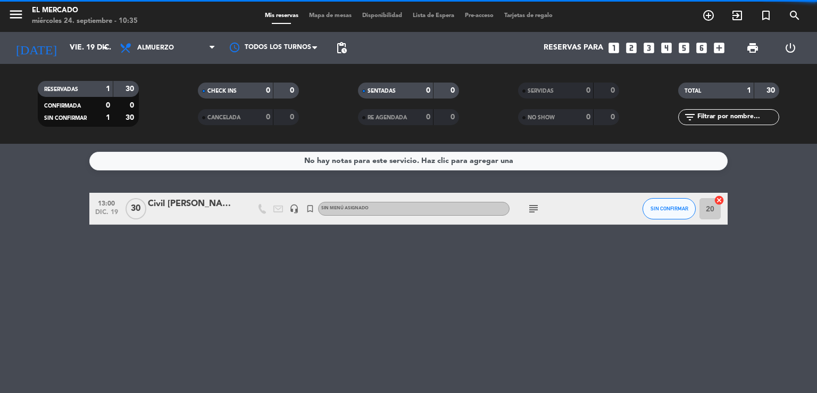
click at [153, 46] on span "Almuerzo" at bounding box center [155, 47] width 37 height 7
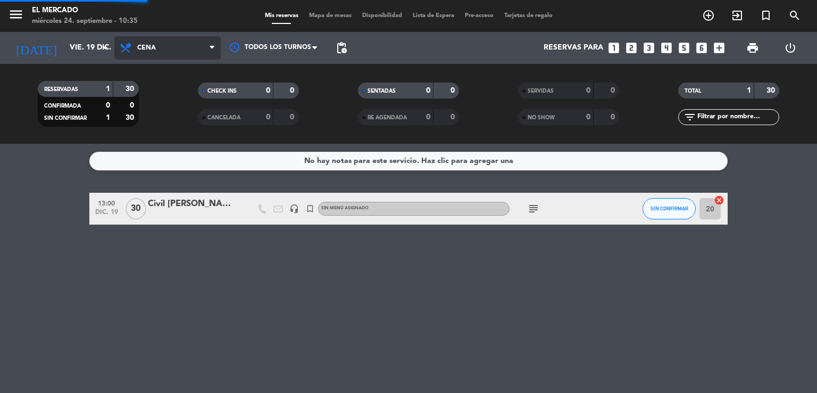
click at [167, 162] on ng-component "menu El [PERSON_NAME] miércoles 24. septiembre - 10:35 Mis reservas Mapa de mes…" at bounding box center [408, 196] width 817 height 393
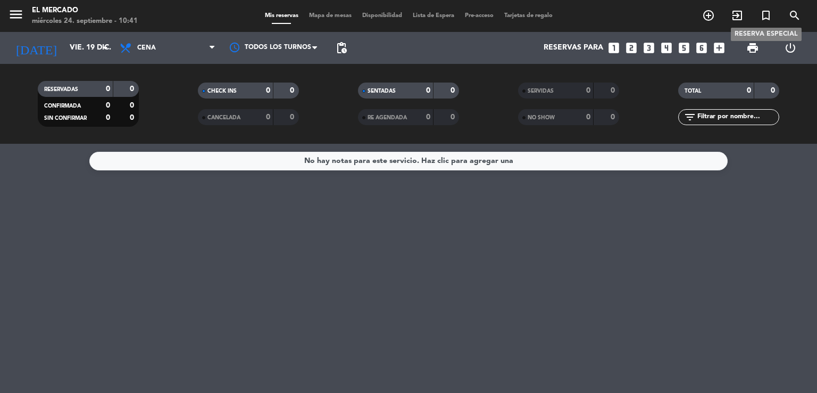
click at [757, 15] on span "turned_in_not" at bounding box center [766, 15] width 29 height 18
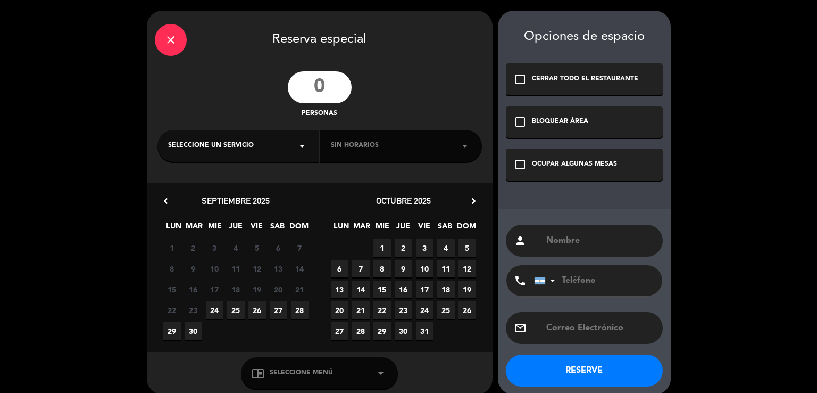
click at [304, 87] on input "number" at bounding box center [320, 87] width 64 height 32
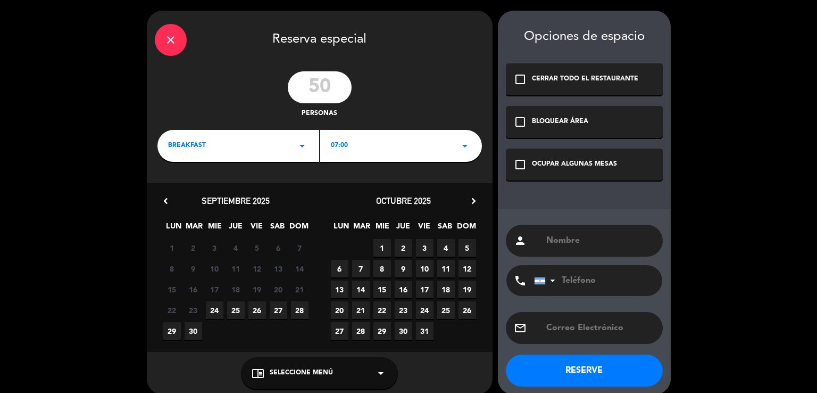
type input "50"
click at [548, 155] on div "check_box_outline_blank OCUPAR ALGUNAS MESAS" at bounding box center [584, 164] width 157 height 32
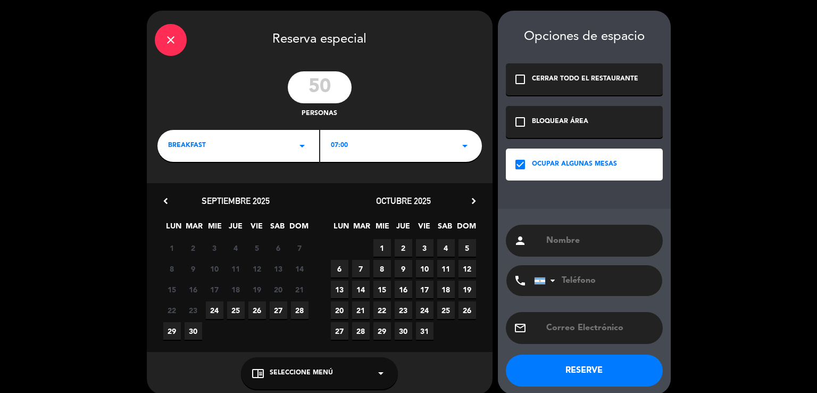
click at [220, 140] on div "BREAKFAST arrow_drop_down" at bounding box center [238, 146] width 162 height 32
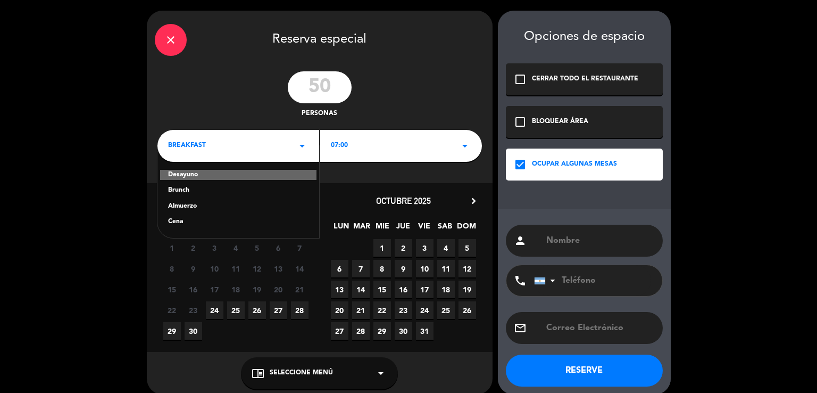
click at [174, 221] on div "Cena" at bounding box center [238, 221] width 140 height 11
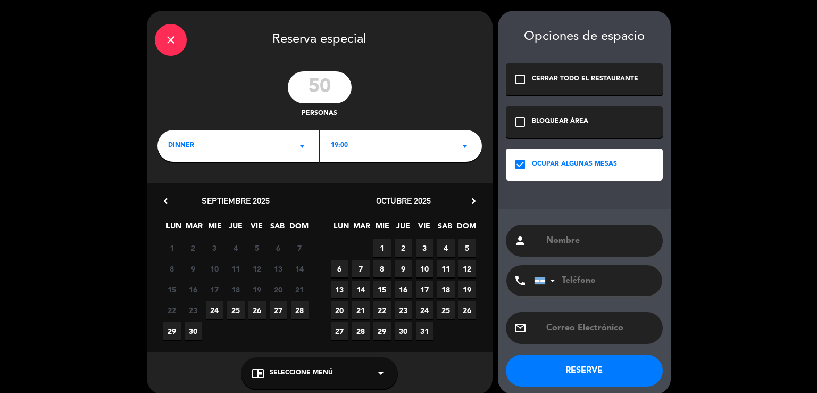
click at [472, 199] on icon "chevron_right" at bounding box center [473, 200] width 11 height 11
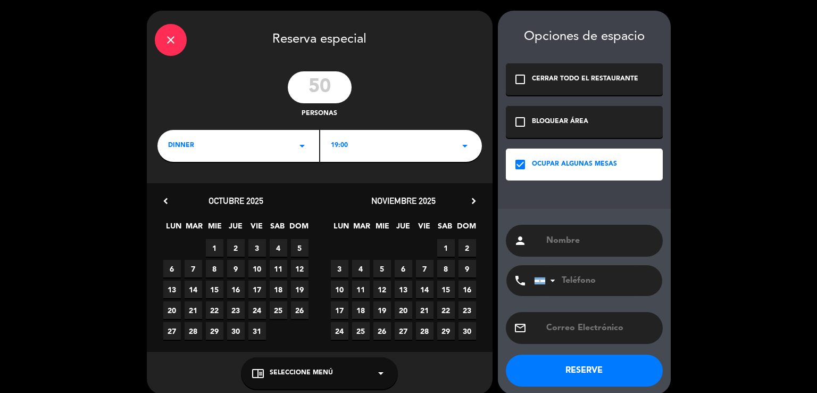
click at [472, 199] on icon "chevron_right" at bounding box center [473, 200] width 11 height 11
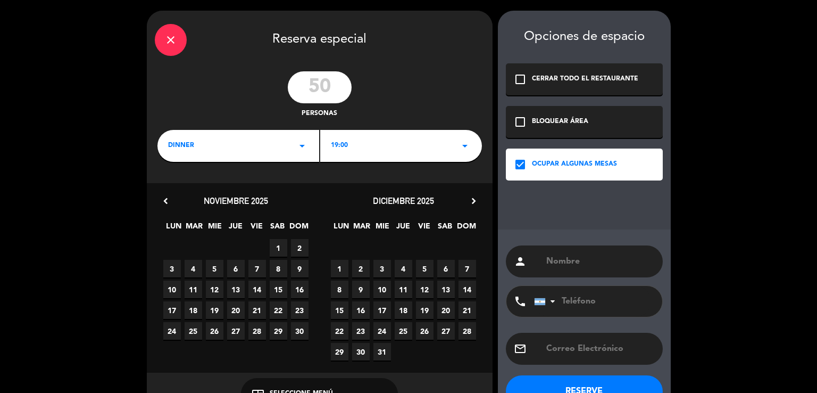
click at [425, 310] on span "19" at bounding box center [425, 310] width 18 height 18
click at [551, 260] on input "text" at bounding box center [600, 261] width 110 height 15
type input "TENTATIVA - [PERSON_NAME]"
click at [545, 375] on div "person TENTATIVA - Ekaterina phone [GEOGRAPHIC_DATA] +1 [GEOGRAPHIC_DATA] +44 […" at bounding box center [584, 322] width 173 height 186
click at [545, 380] on button "RESERVE" at bounding box center [584, 391] width 157 height 32
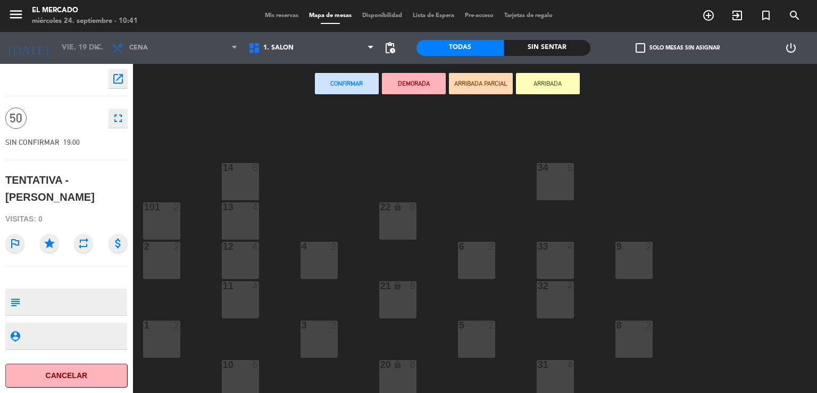
click at [122, 83] on icon "open_in_new" at bounding box center [118, 78] width 13 height 13
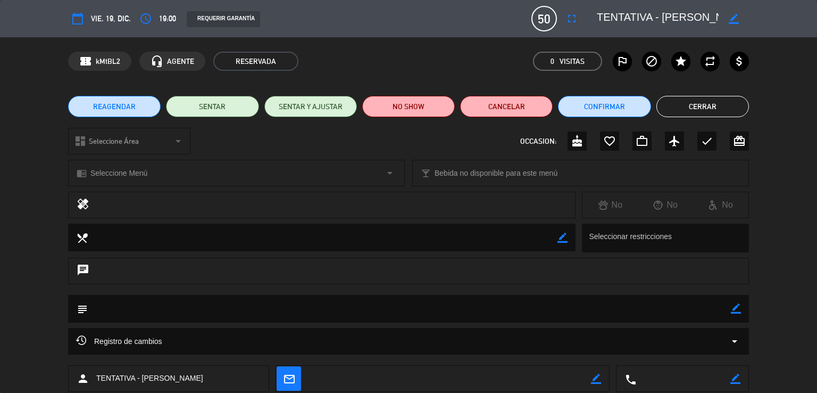
click at [735, 305] on icon "border_color" at bounding box center [736, 308] width 10 height 10
click at [723, 306] on textarea at bounding box center [409, 308] width 643 height 27
type textarea "GALERIA- MENU ASADO"
click at [733, 306] on icon at bounding box center [736, 308] width 10 height 10
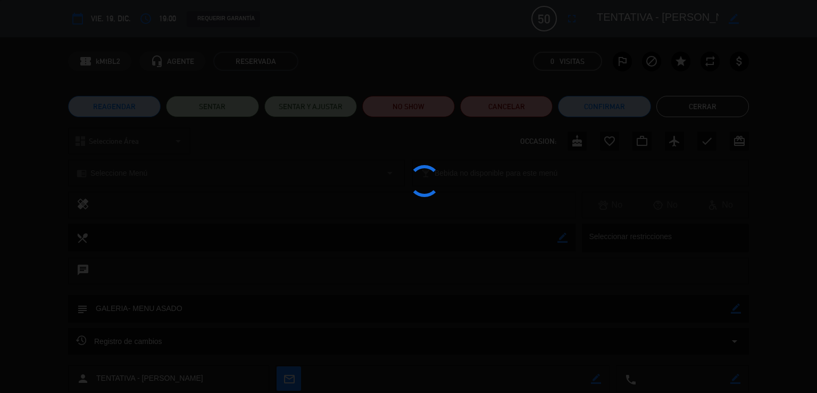
type textarea "GALERIA- MENU ASADO"
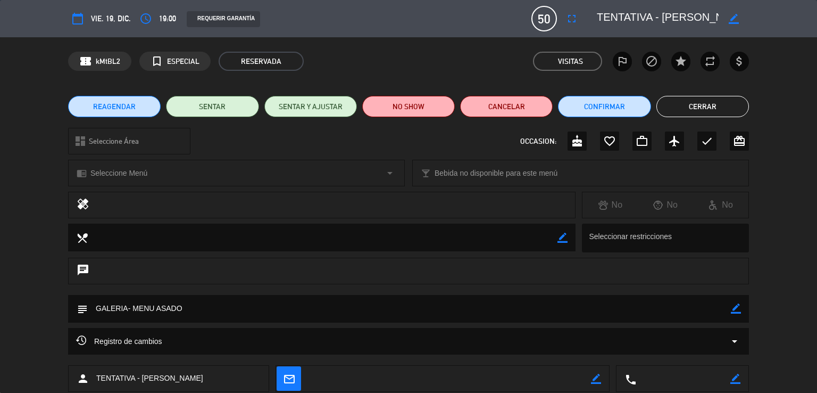
click at [684, 106] on button "Cerrar" at bounding box center [702, 106] width 93 height 21
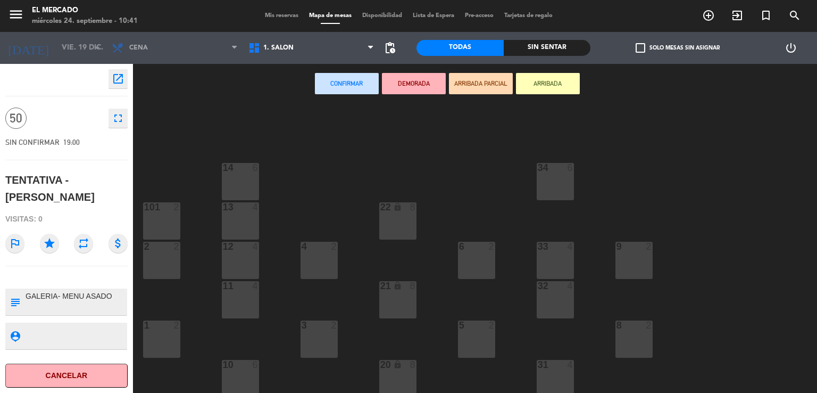
click at [272, 20] on div "Mis reservas Mapa de mesas Disponibilidad Lista de Espera Pre-acceso Tarjetas d…" at bounding box center [409, 16] width 298 height 10
click at [270, 18] on span "Mis reservas" at bounding box center [282, 16] width 44 height 6
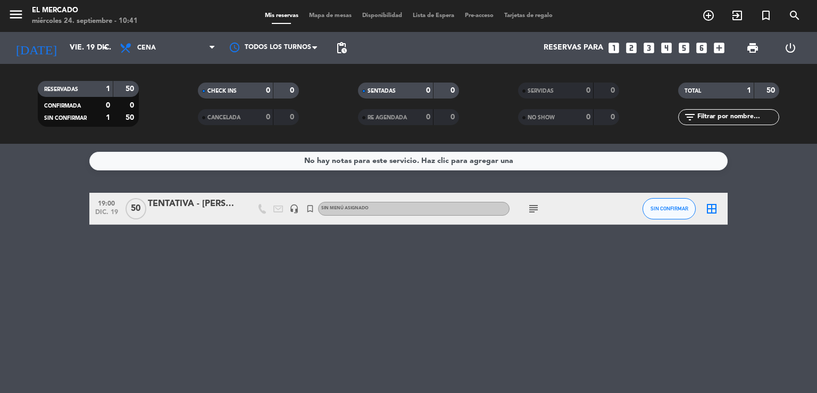
click at [539, 206] on icon "subject" at bounding box center [533, 208] width 13 height 13
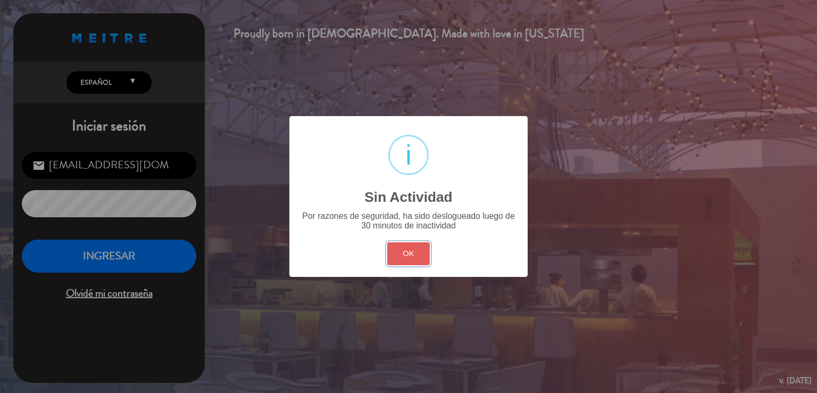
click at [422, 255] on button "OK" at bounding box center [408, 253] width 43 height 23
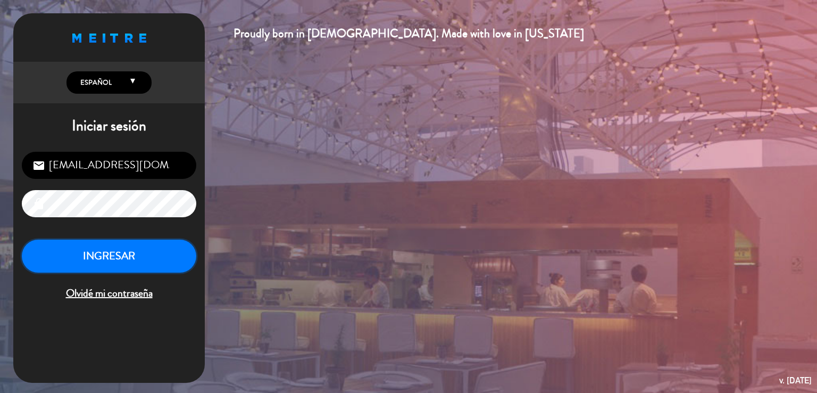
click at [114, 255] on button "INGRESAR" at bounding box center [109, 256] width 174 height 34
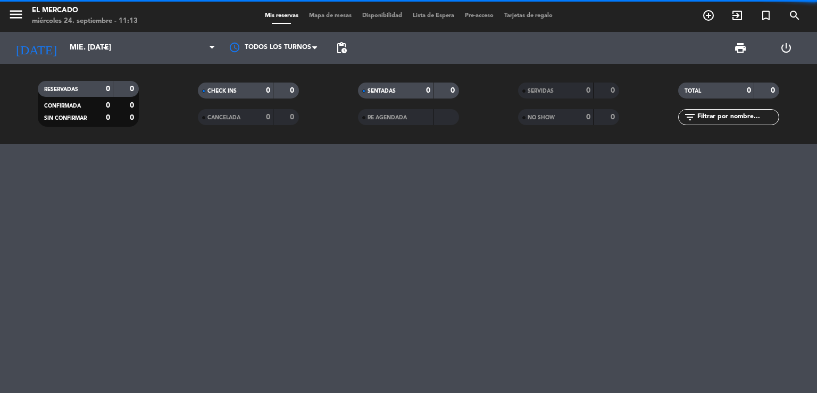
click at [22, 9] on icon "menu" at bounding box center [16, 14] width 16 height 16
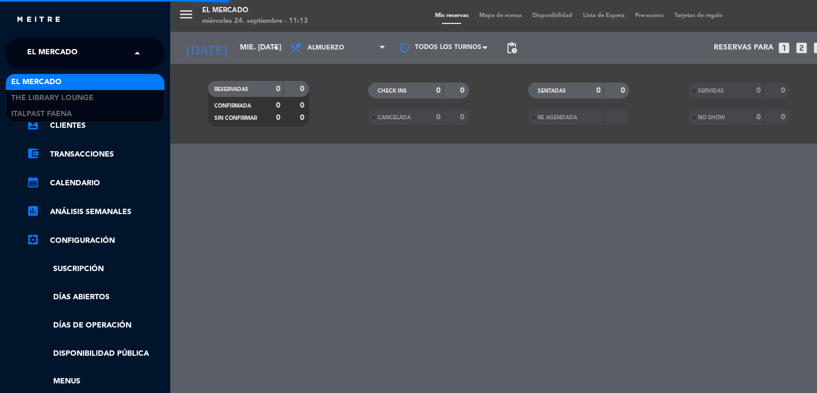
click at [104, 51] on input "text" at bounding box center [86, 53] width 130 height 23
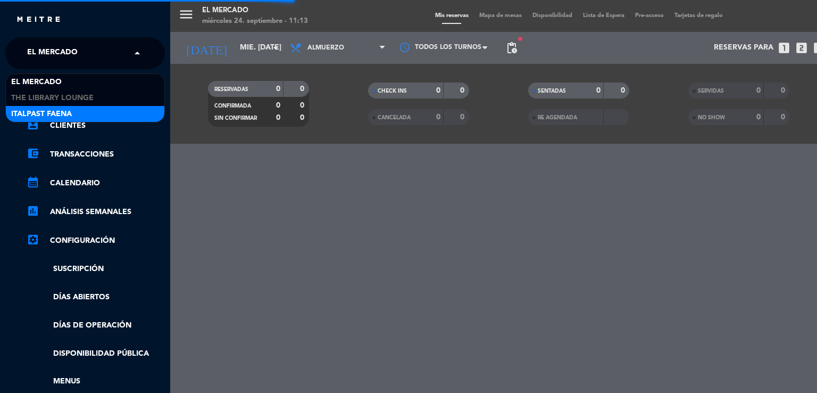
click at [91, 110] on div "Italpast Faena" at bounding box center [85, 114] width 159 height 16
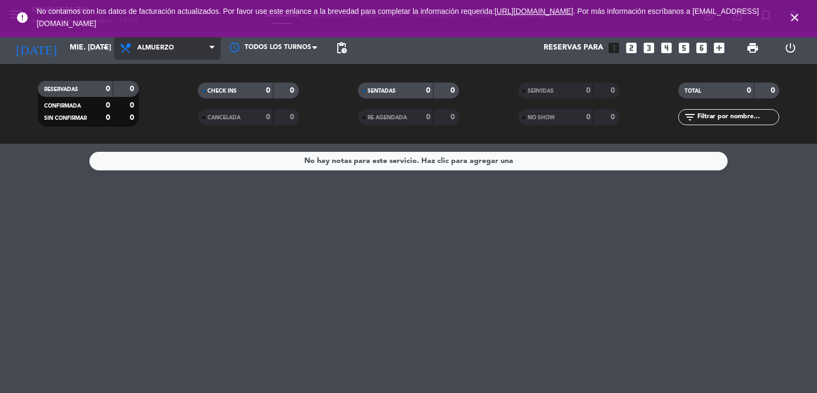
click at [179, 45] on span "Almuerzo" at bounding box center [167, 47] width 106 height 23
click at [170, 124] on div "menu Italpast Faena miércoles 24. septiembre - 11:13 Mis reservas Mapa de mesas…" at bounding box center [408, 72] width 817 height 144
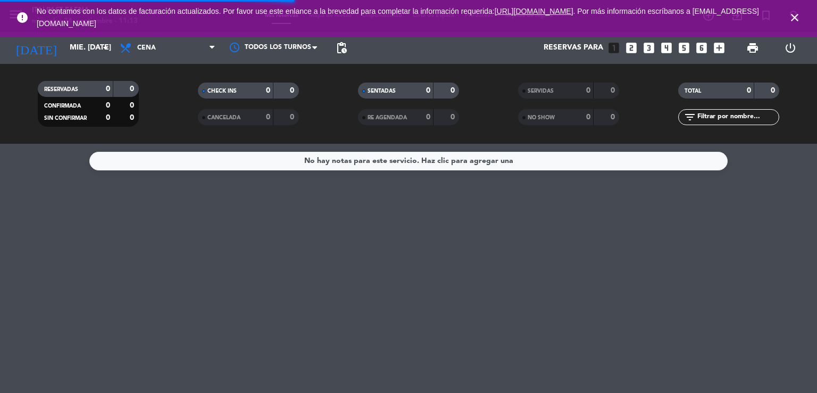
click at [797, 19] on icon "close" at bounding box center [794, 17] width 13 height 13
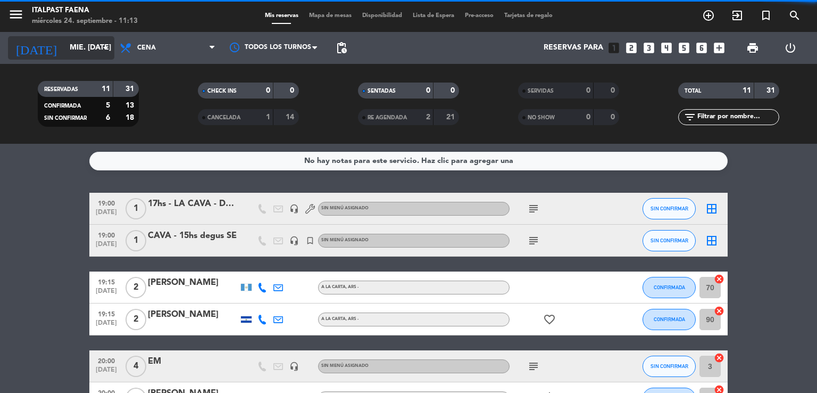
click at [64, 40] on input "mié. [DATE]" at bounding box center [114, 47] width 101 height 19
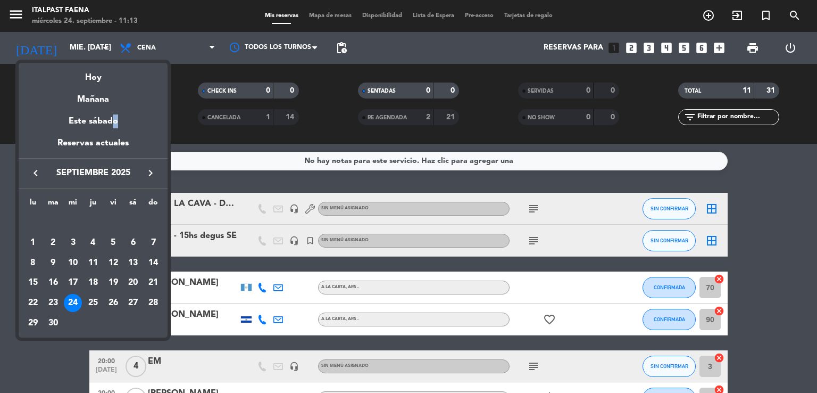
click at [110, 128] on div "Este sábado" at bounding box center [93, 121] width 149 height 30
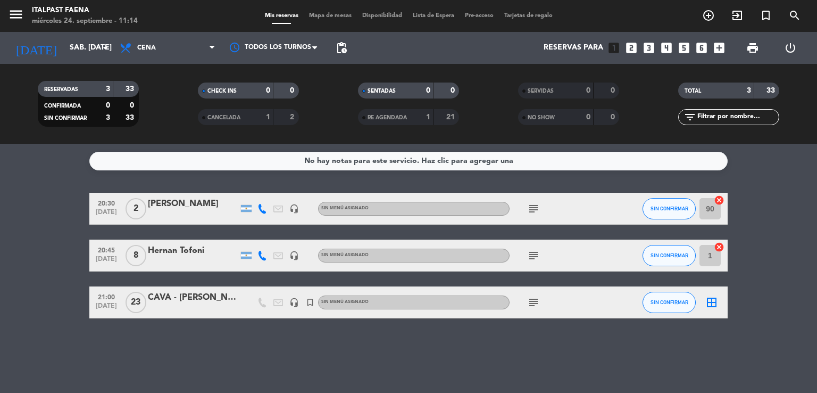
click at [257, 258] on icon at bounding box center [262, 256] width 10 height 10
click at [263, 232] on button "Copiar content_paste" at bounding box center [257, 237] width 32 height 11
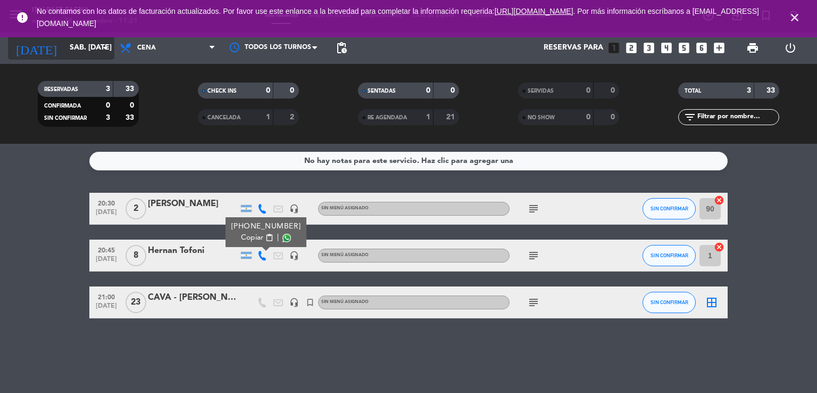
click at [81, 53] on input "sáb. [DATE]" at bounding box center [114, 47] width 101 height 19
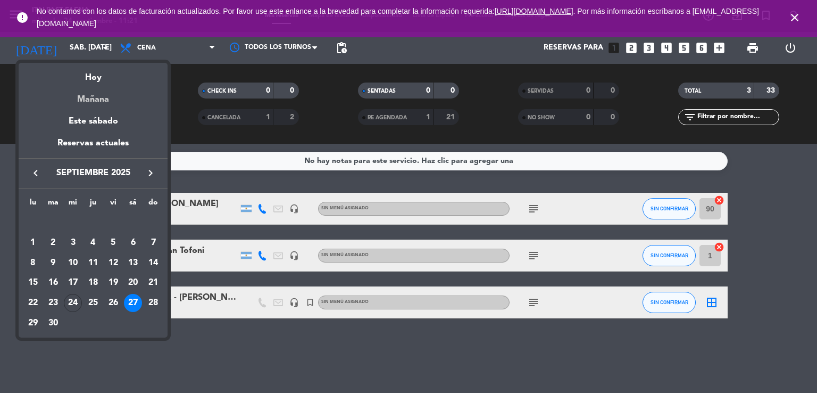
click at [106, 104] on div "Mañana" at bounding box center [93, 96] width 149 height 22
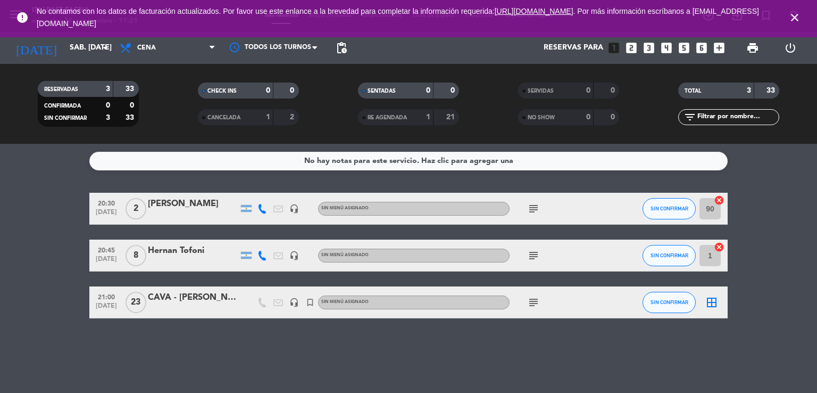
type input "[DEMOGRAPHIC_DATA] [DATE]"
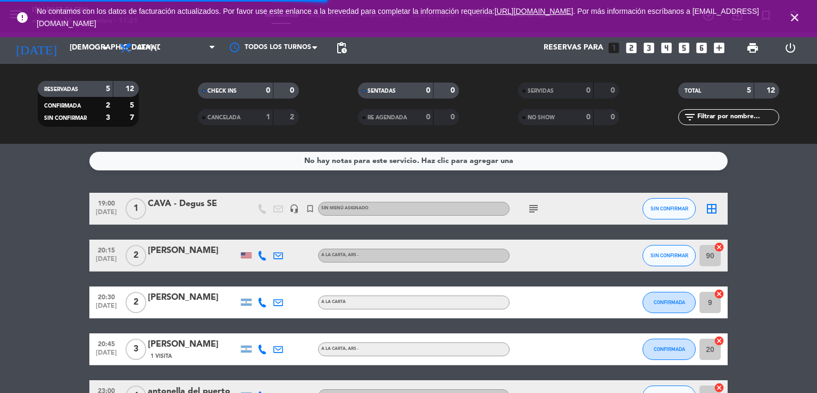
click at [798, 13] on icon "close" at bounding box center [794, 17] width 13 height 13
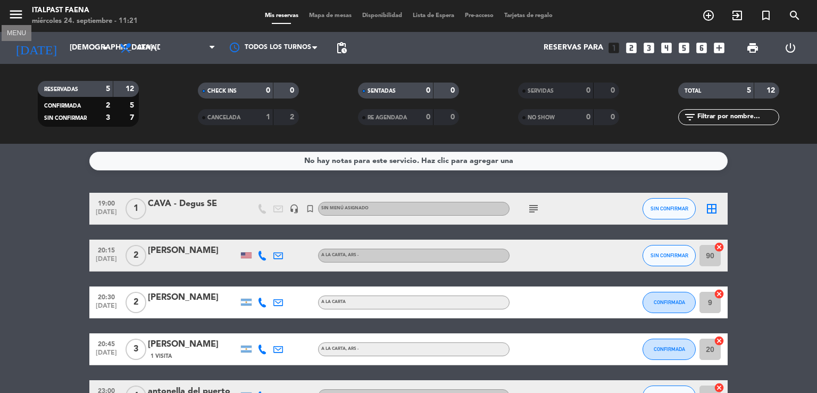
click at [14, 17] on icon "menu" at bounding box center [16, 14] width 16 height 16
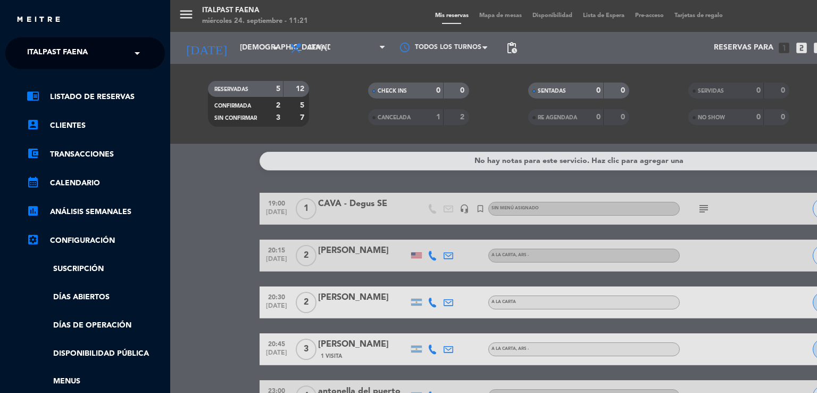
click at [54, 51] on span "Italpast Faena" at bounding box center [57, 53] width 61 height 22
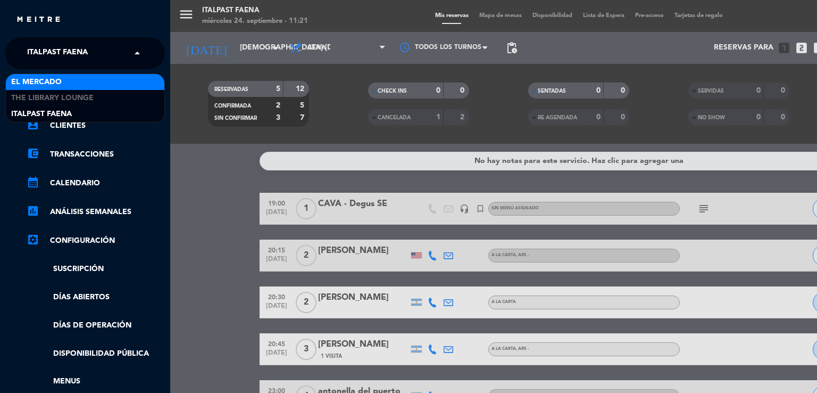
click at [64, 77] on div "El Mercado" at bounding box center [85, 82] width 159 height 16
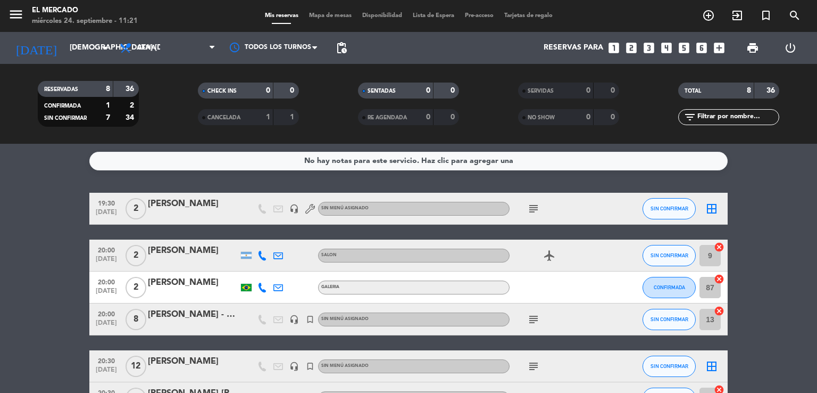
click at [157, 48] on span "Cena" at bounding box center [167, 47] width 106 height 23
click at [194, 138] on div "menu El [PERSON_NAME] miércoles 24. septiembre - 11:21 Mis reservas Mapa de mes…" at bounding box center [408, 72] width 817 height 144
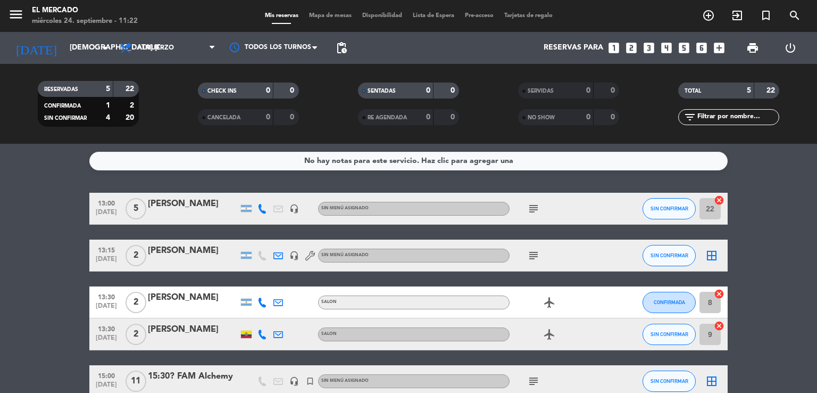
click at [11, 207] on bookings-row "13:00 [DATE] 5 [PERSON_NAME] headset_mic Sin menú asignado subject SIN CONFIRMA…" at bounding box center [408, 295] width 817 height 204
click at [532, 253] on icon "subject" at bounding box center [533, 255] width 13 height 13
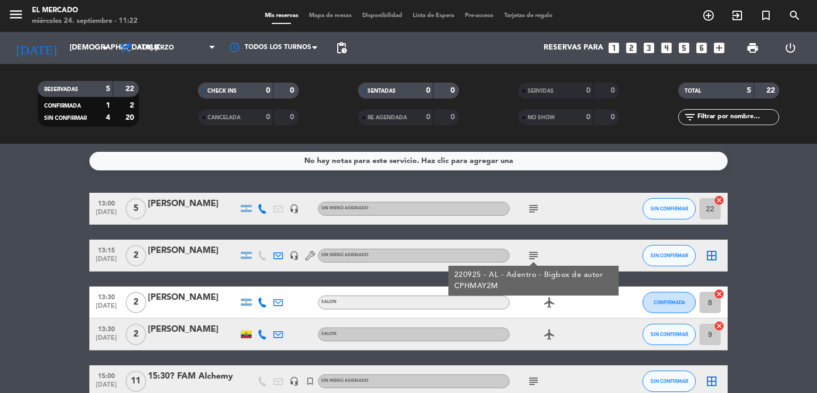
click at [168, 243] on div "13:15 [DATE] 2 [PERSON_NAME] headset_mic Sin menú asignado subject 220925 - AL …" at bounding box center [408, 255] width 638 height 32
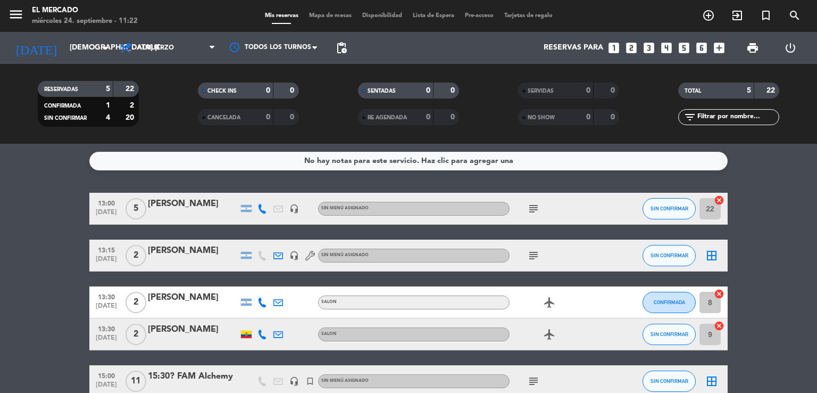
click at [178, 262] on div at bounding box center [193, 262] width 90 height 9
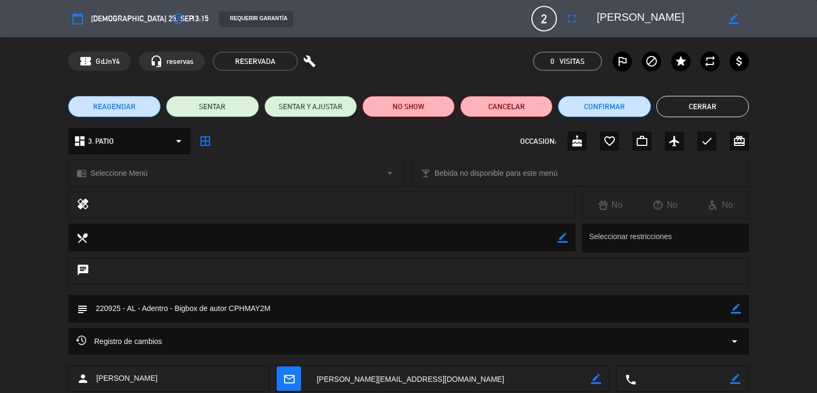
click at [737, 310] on icon "border_color" at bounding box center [736, 308] width 10 height 10
click at [712, 308] on textarea at bounding box center [409, 308] width 643 height 27
type textarea "220925 - AL - Adentro - Bigbox de autor CPHMAY2M- Mesa cerca de ventana"
click at [730, 307] on textarea at bounding box center [409, 308] width 643 height 27
click at [735, 305] on icon at bounding box center [736, 308] width 10 height 10
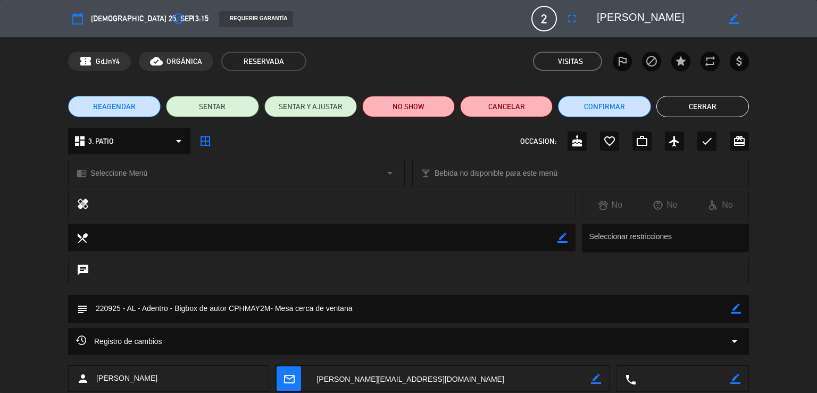
click at [694, 113] on button "Cerrar" at bounding box center [702, 106] width 93 height 21
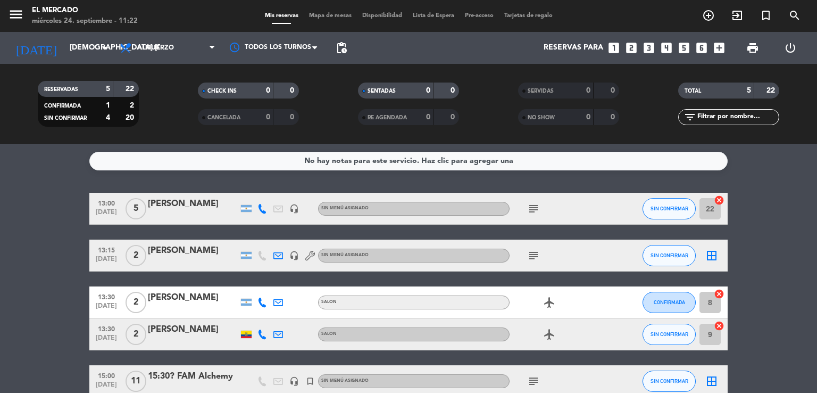
click at [535, 252] on icon "subject" at bounding box center [533, 255] width 13 height 13
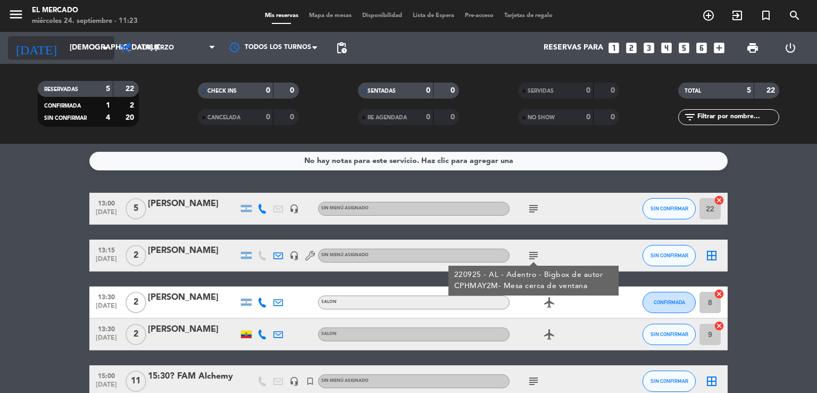
click at [72, 45] on input "[DEMOGRAPHIC_DATA] [DATE]" at bounding box center [114, 47] width 101 height 19
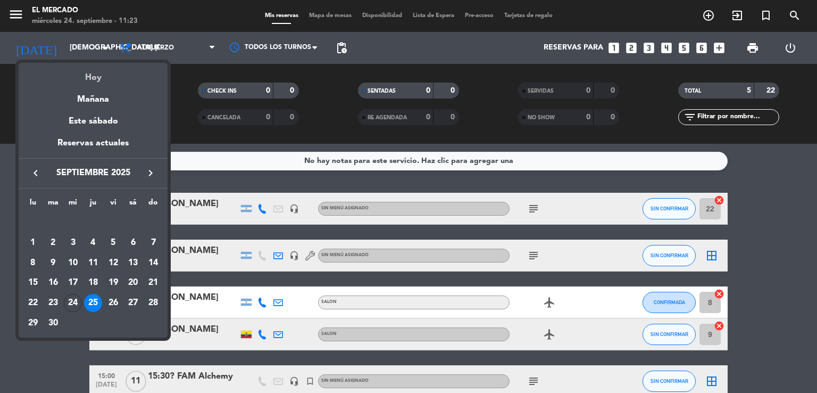
click at [91, 77] on div "Hoy" at bounding box center [93, 74] width 149 height 22
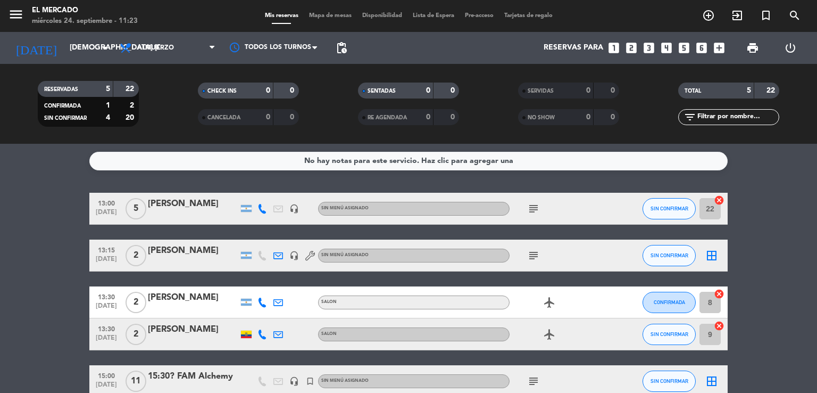
type input "mié. [DATE]"
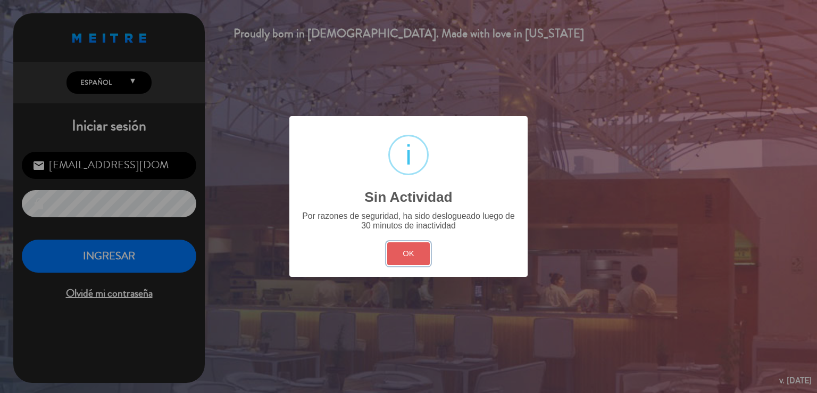
click at [421, 247] on button "OK" at bounding box center [408, 253] width 43 height 23
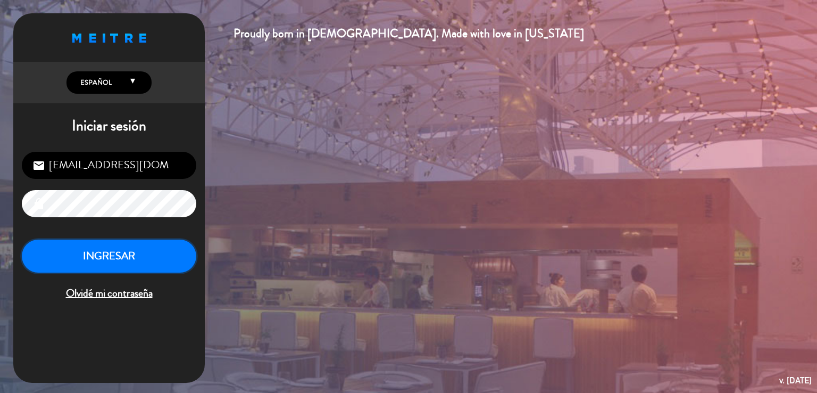
click at [102, 254] on button "INGRESAR" at bounding box center [109, 256] width 174 height 34
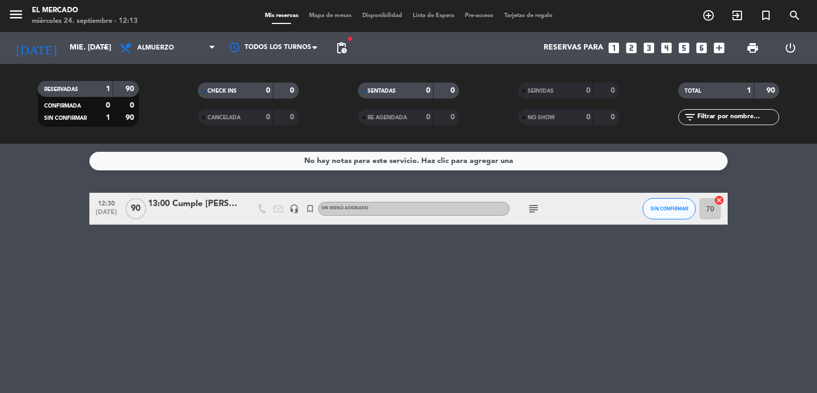
click at [532, 207] on icon "subject" at bounding box center [533, 208] width 13 height 13
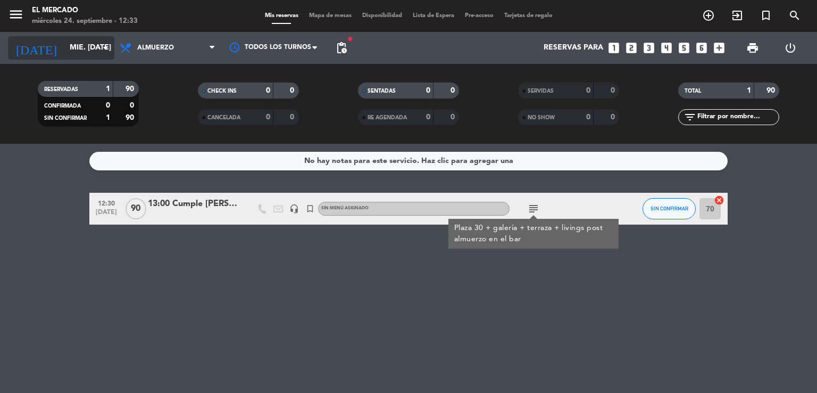
click at [64, 43] on input "mié. [DATE]" at bounding box center [114, 47] width 101 height 19
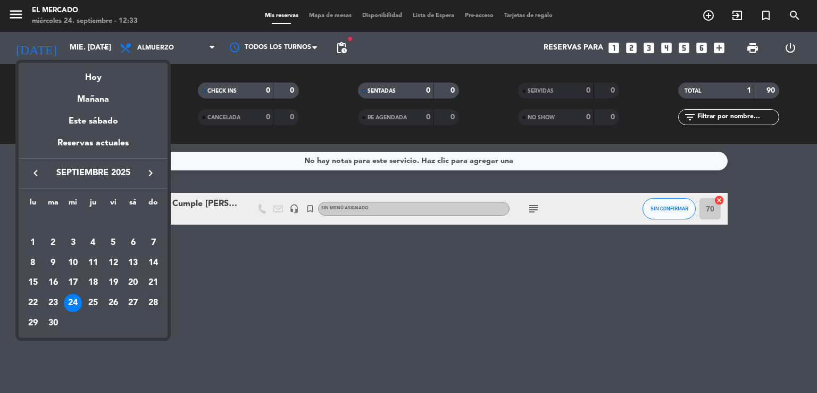
click at [152, 296] on div "28" at bounding box center [153, 303] width 18 height 18
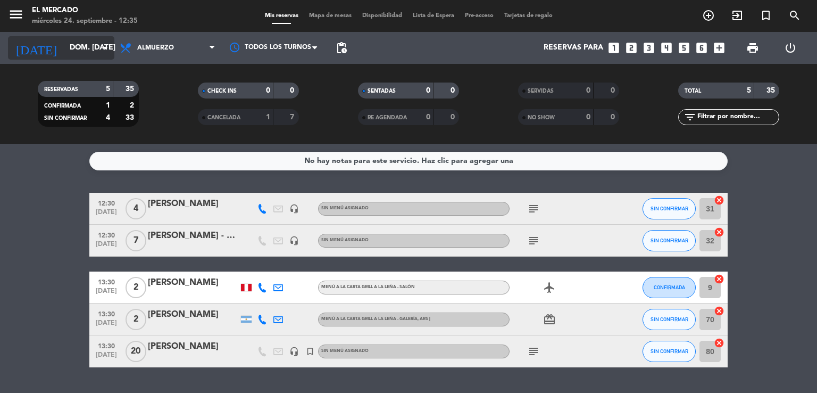
click at [77, 48] on input "dom. [DATE]" at bounding box center [114, 47] width 101 height 19
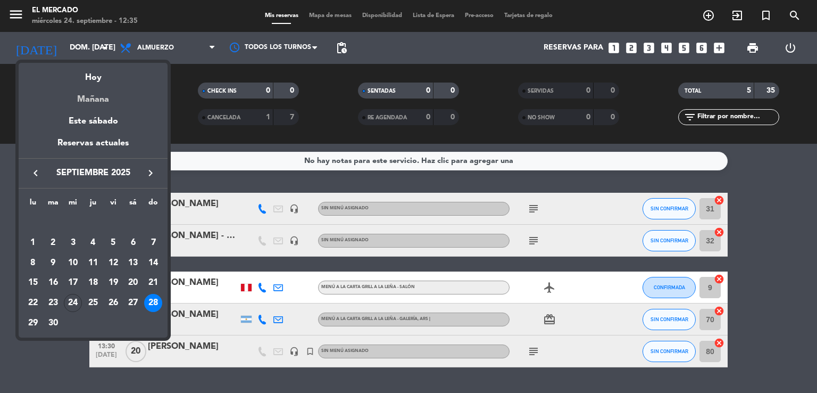
click at [100, 97] on div "Mañana" at bounding box center [93, 96] width 149 height 22
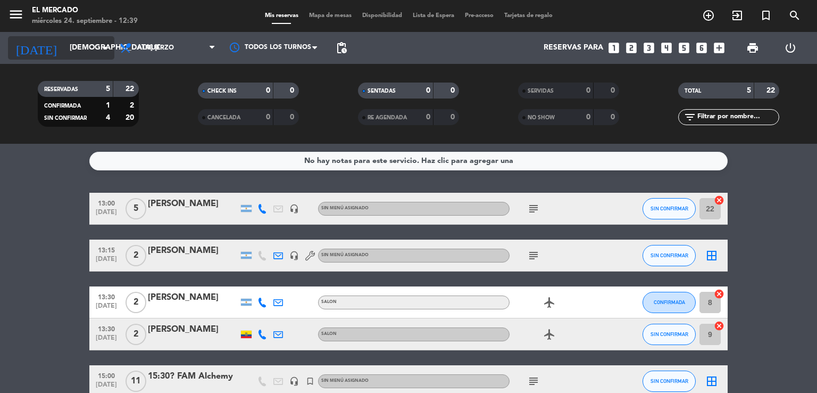
click at [70, 52] on input "[DEMOGRAPHIC_DATA] [DATE]" at bounding box center [114, 47] width 101 height 19
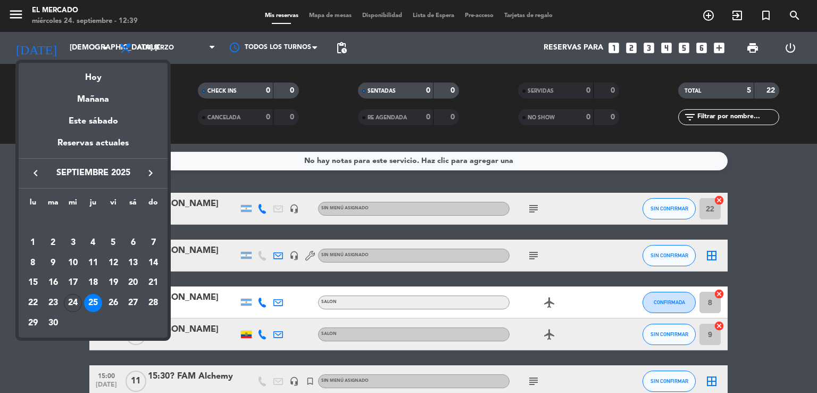
click at [151, 171] on icon "keyboard_arrow_right" at bounding box center [150, 172] width 13 height 13
drag, startPoint x: 124, startPoint y: 240, endPoint x: 115, endPoint y: 217, distance: 25.3
click at [125, 240] on div "4" at bounding box center [133, 243] width 18 height 18
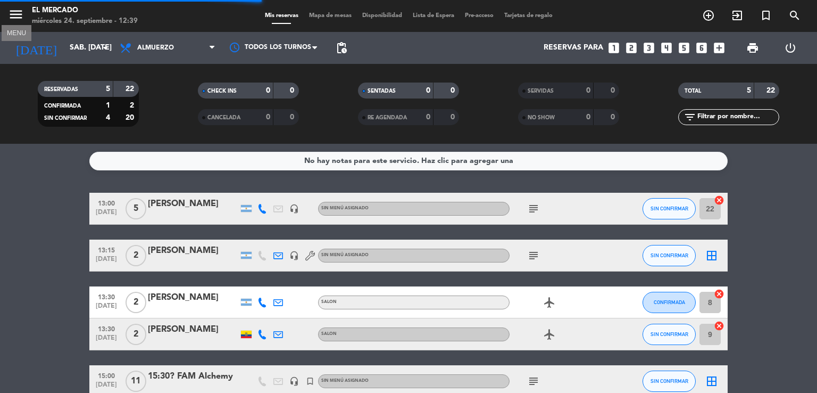
click at [16, 14] on icon "menu" at bounding box center [16, 14] width 16 height 16
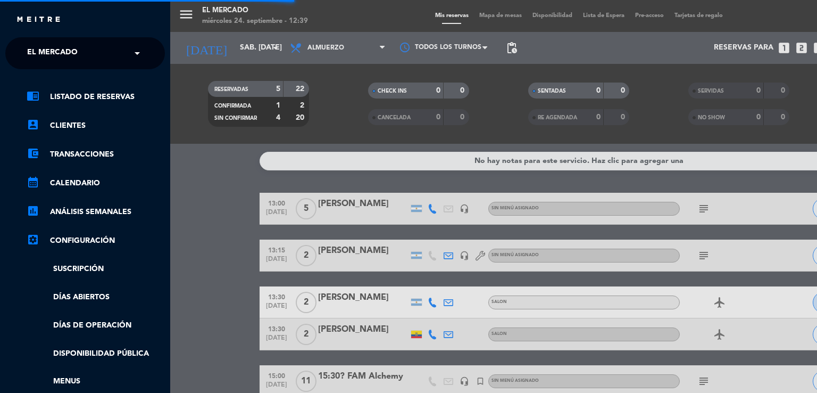
click at [88, 62] on div "× El Mercado" at bounding box center [58, 53] width 71 height 22
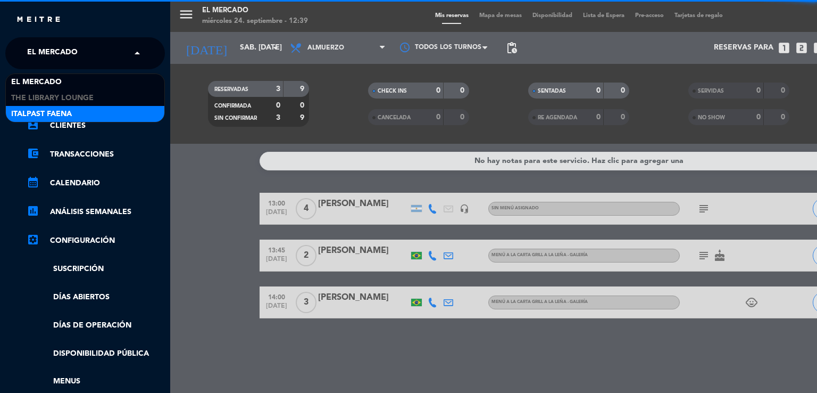
click at [94, 111] on div "Italpast Faena" at bounding box center [85, 114] width 159 height 16
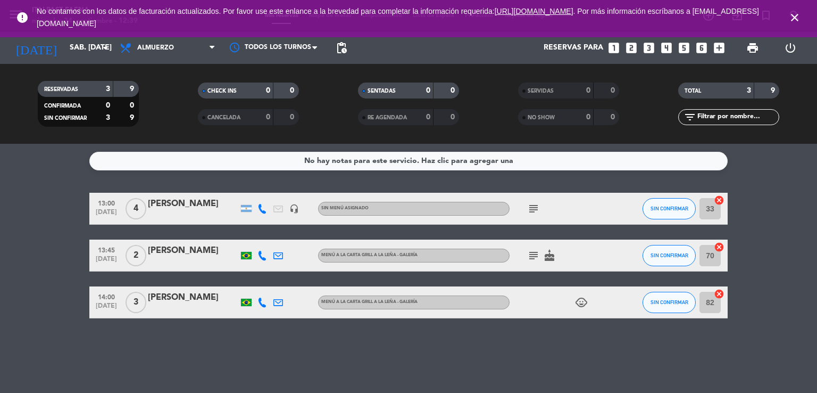
click at [796, 18] on icon "close" at bounding box center [794, 17] width 13 height 13
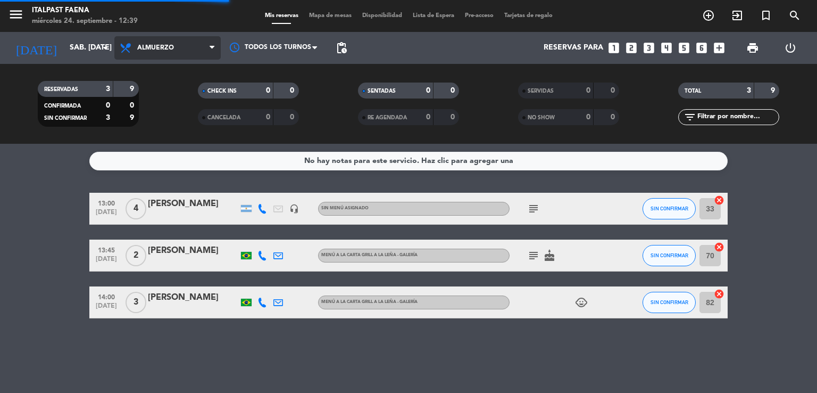
click at [157, 49] on span "Almuerzo" at bounding box center [155, 47] width 37 height 7
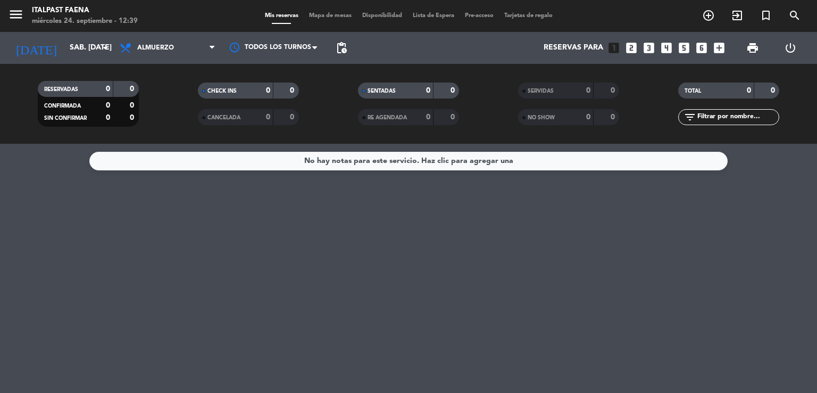
click at [183, 115] on filter-checkbox "CANCELADA 0 0" at bounding box center [248, 117] width 160 height 16
click at [151, 47] on span "Almuerzo" at bounding box center [155, 47] width 37 height 7
click at [160, 118] on div "menu Italpast Faena miércoles 24. septiembre - 12:39 Mis reservas Mapa de mesas…" at bounding box center [408, 72] width 817 height 144
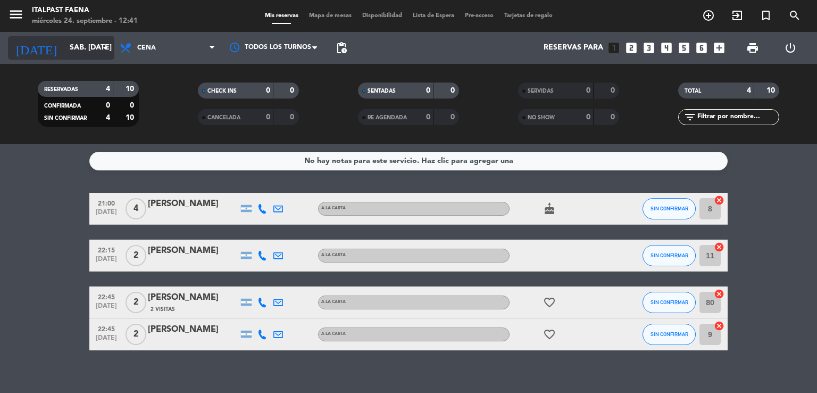
click at [80, 37] on div "[DATE] sáb. [DATE] arrow_drop_down" at bounding box center [61, 47] width 106 height 23
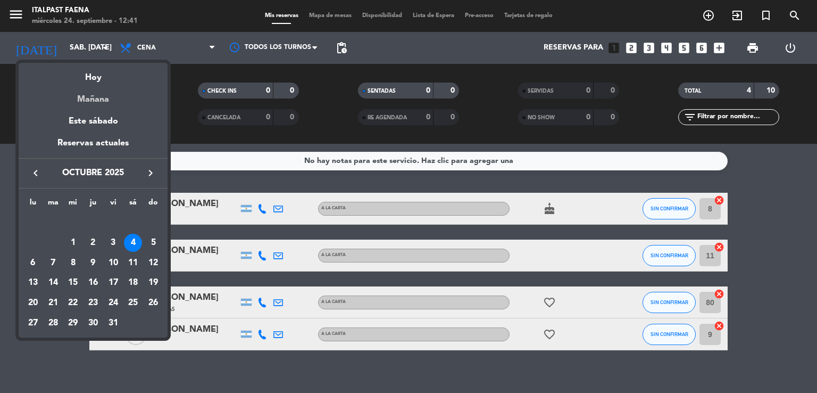
click at [104, 98] on div "Mañana" at bounding box center [93, 96] width 149 height 22
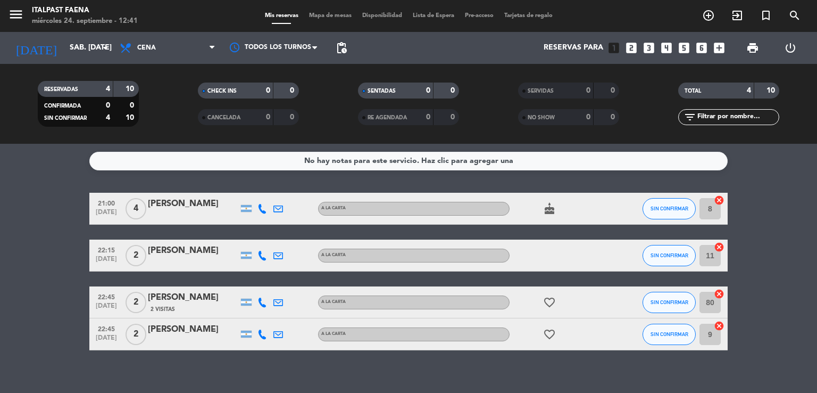
type input "[DEMOGRAPHIC_DATA] [DATE]"
click at [18, 10] on icon "menu" at bounding box center [16, 14] width 16 height 16
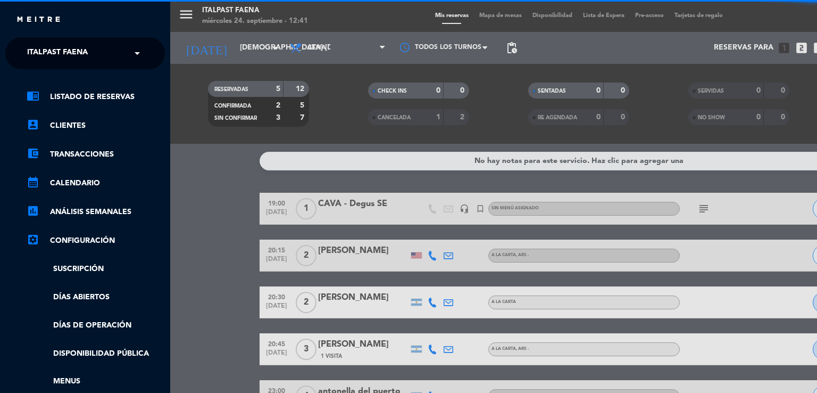
drag, startPoint x: 148, startPoint y: 56, endPoint x: 130, endPoint y: 57, distance: 18.7
click at [149, 55] on ng-select "× Italpast Faena ×" at bounding box center [85, 53] width 160 height 32
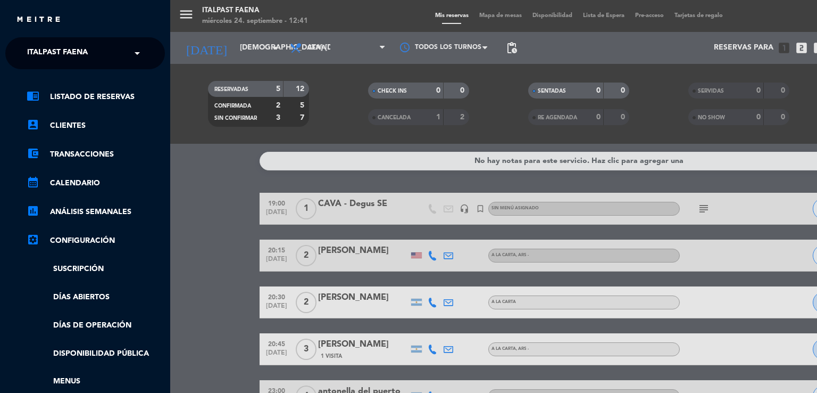
click at [126, 58] on input "text" at bounding box center [86, 53] width 130 height 23
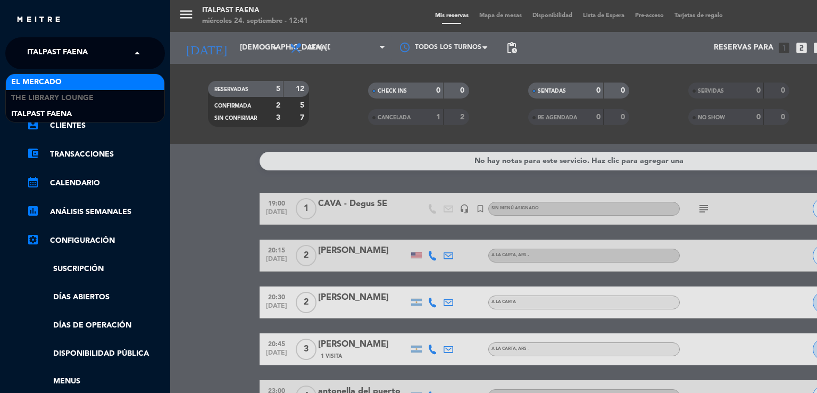
click at [109, 77] on div "El Mercado" at bounding box center [85, 82] width 159 height 16
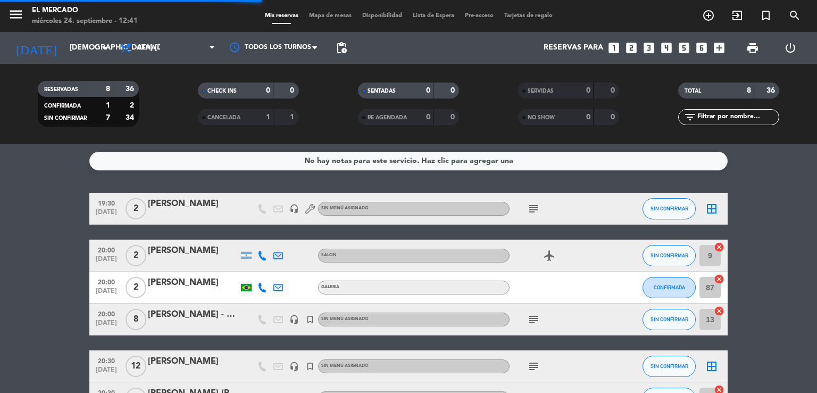
click at [153, 47] on span "Cena" at bounding box center [146, 47] width 19 height 7
click at [149, 145] on ng-component "menu El [PERSON_NAME] miércoles 24. septiembre - 12:41 Mis reservas Mapa de mes…" at bounding box center [408, 196] width 817 height 393
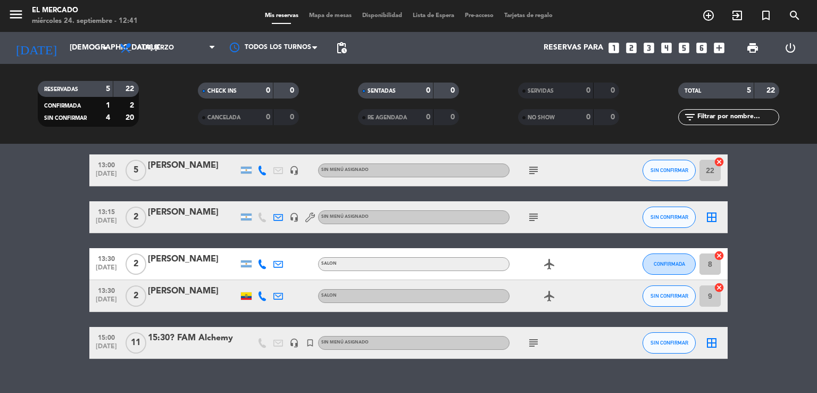
scroll to position [57, 0]
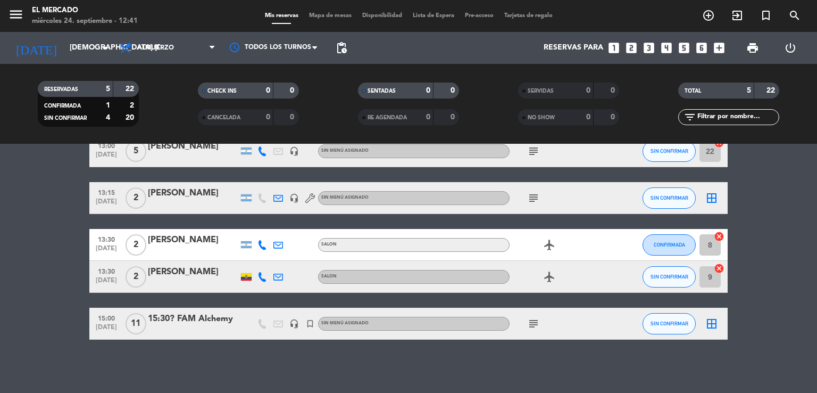
click at [194, 313] on div "15:30? FAM Alchemy" at bounding box center [193, 319] width 90 height 14
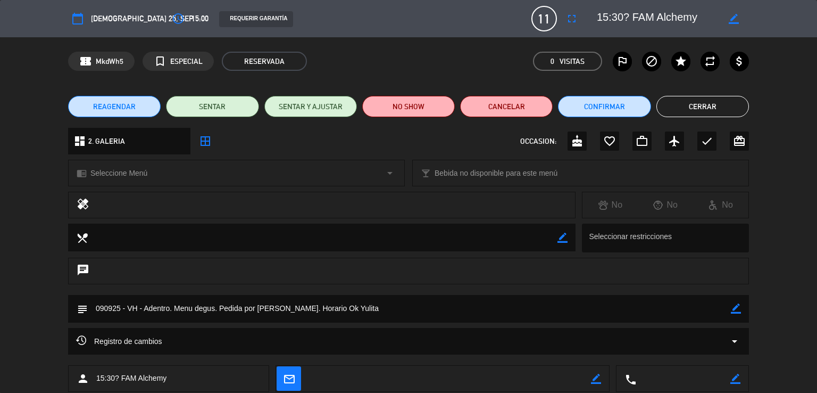
click at [732, 18] on icon "border_color" at bounding box center [734, 19] width 10 height 10
drag, startPoint x: 627, startPoint y: 18, endPoint x: 549, endPoint y: 15, distance: 78.2
click at [549, 15] on div "calendar_today [DEMOGRAPHIC_DATA] 25, sep. access_time 15:00 REQUERIR GARANTÍA …" at bounding box center [408, 19] width 681 height 26
click at [731, 14] on icon at bounding box center [734, 19] width 10 height 10
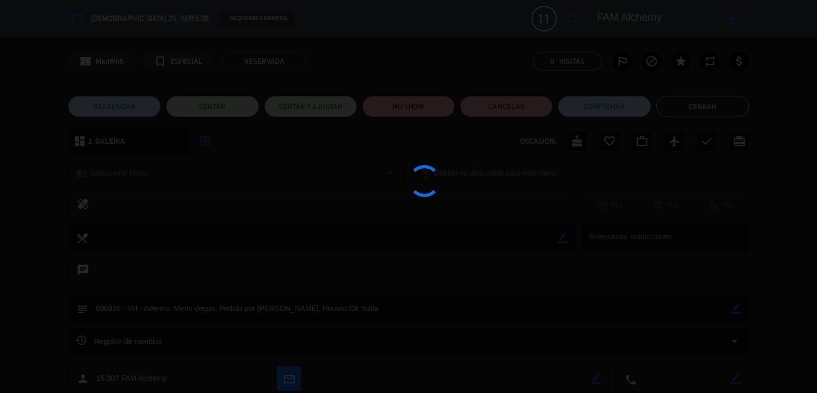
type textarea "FAM Alchemy"
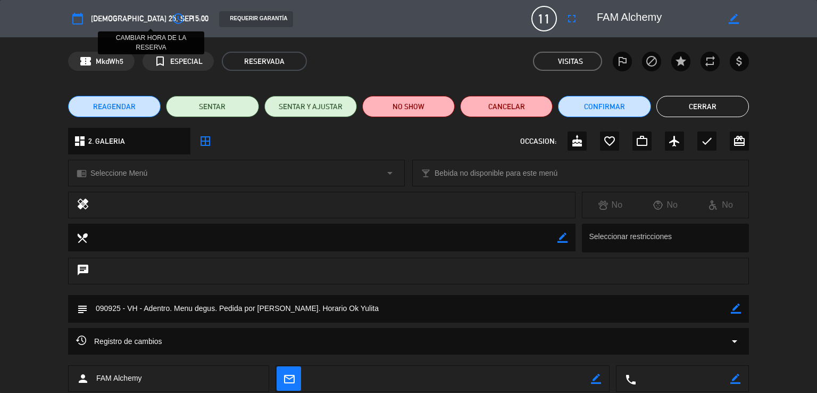
click at [172, 24] on icon "access_time" at bounding box center [178, 18] width 13 height 13
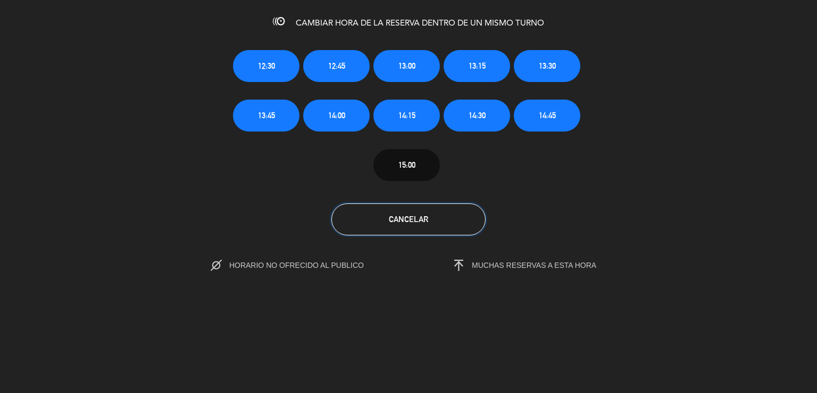
click at [445, 209] on button "Cancelar" at bounding box center [408, 219] width 154 height 32
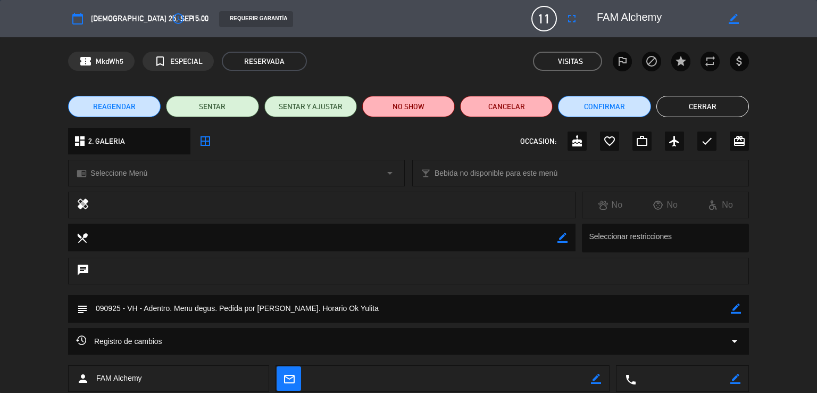
click at [124, 109] on span "REAGENDAR" at bounding box center [114, 106] width 43 height 11
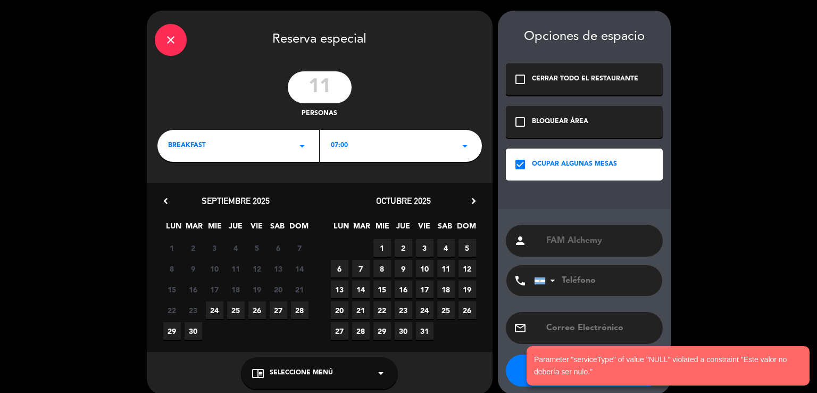
click at [284, 147] on div "BREAKFAST arrow_drop_down" at bounding box center [238, 146] width 162 height 32
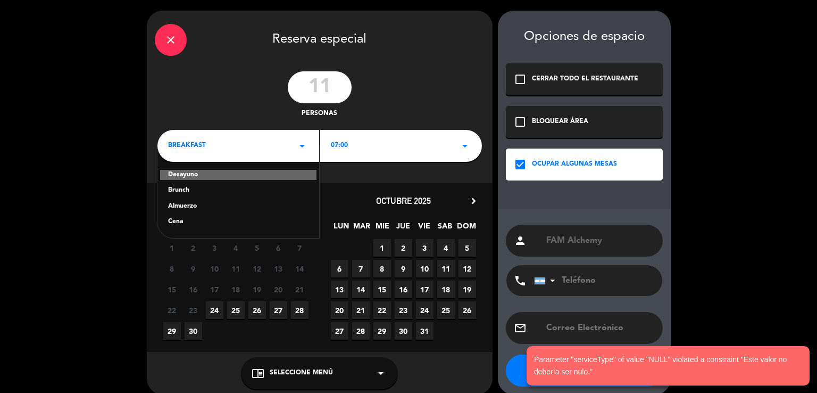
click at [206, 203] on div "Almuerzo" at bounding box center [238, 206] width 140 height 11
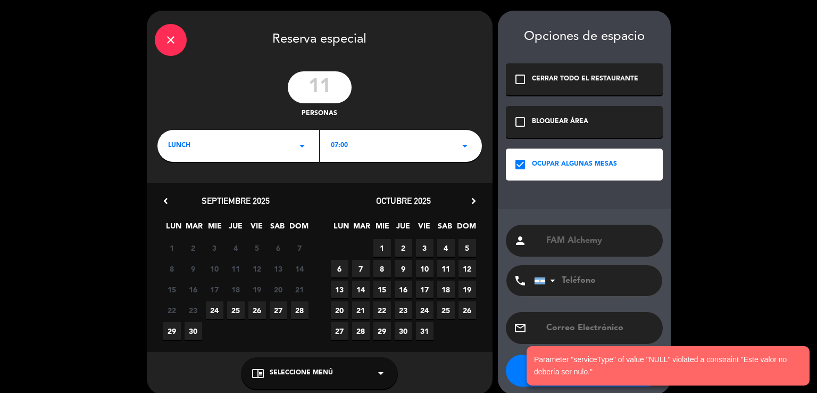
click at [228, 305] on div "22 23 24 25 26 27 28" at bounding box center [236, 309] width 168 height 21
click at [228, 305] on span "25" at bounding box center [236, 310] width 18 height 18
click at [371, 150] on div "07:00 arrow_drop_down" at bounding box center [401, 146] width 162 height 32
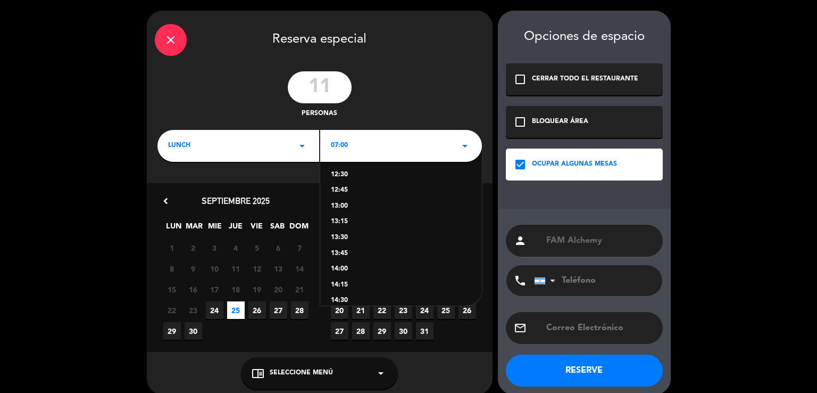
scroll to position [11, 0]
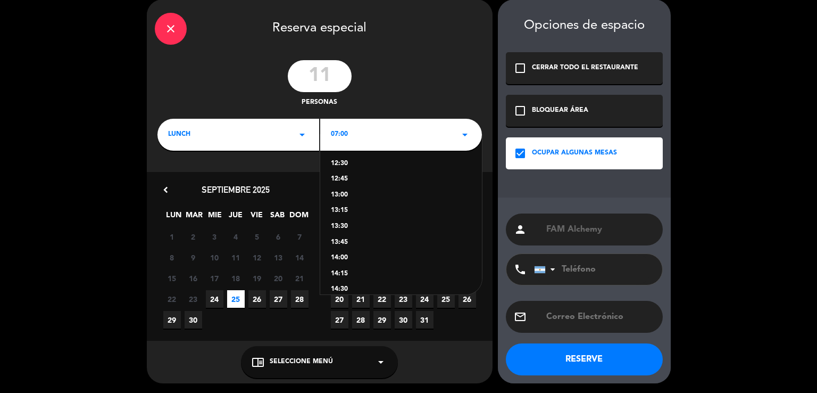
drag, startPoint x: 261, startPoint y: 139, endPoint x: 240, endPoint y: 146, distance: 22.4
click at [261, 139] on div "lunch arrow_drop_down" at bounding box center [238, 135] width 162 height 32
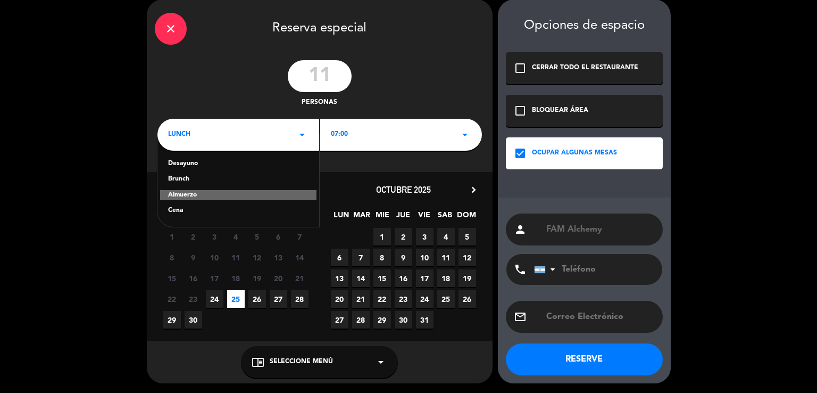
click at [201, 191] on div "Almuerzo" at bounding box center [238, 195] width 156 height 11
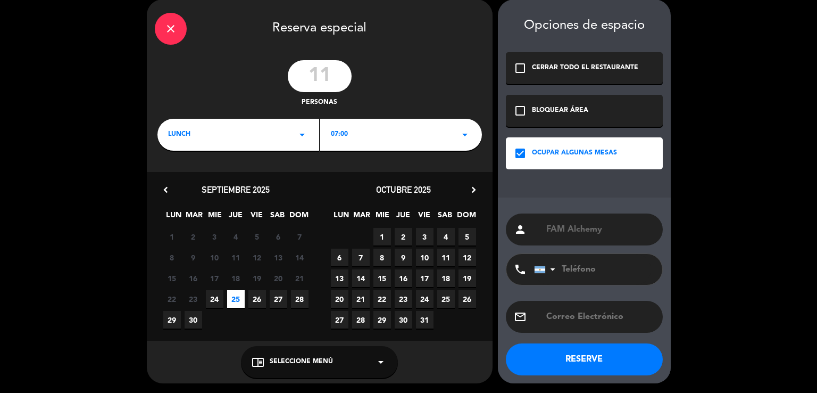
click at [211, 138] on div "lunch arrow_drop_down" at bounding box center [238, 135] width 162 height 32
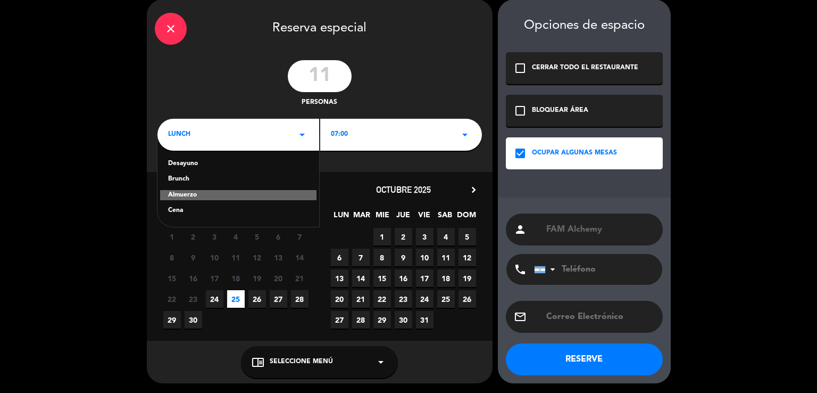
click at [193, 213] on div "Cena" at bounding box center [238, 210] width 140 height 11
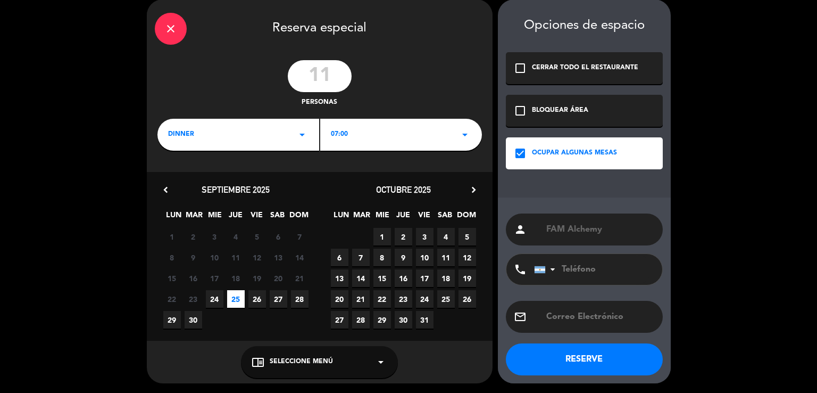
click at [210, 135] on div "dinner arrow_drop_down" at bounding box center [238, 135] width 162 height 32
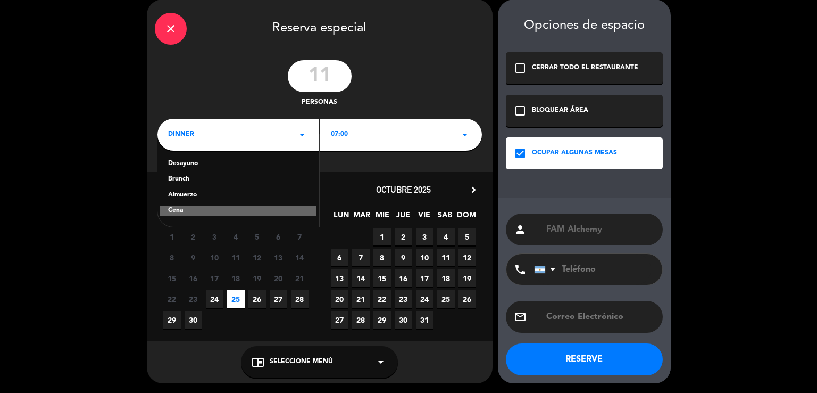
click at [191, 196] on div "Almuerzo" at bounding box center [238, 195] width 140 height 11
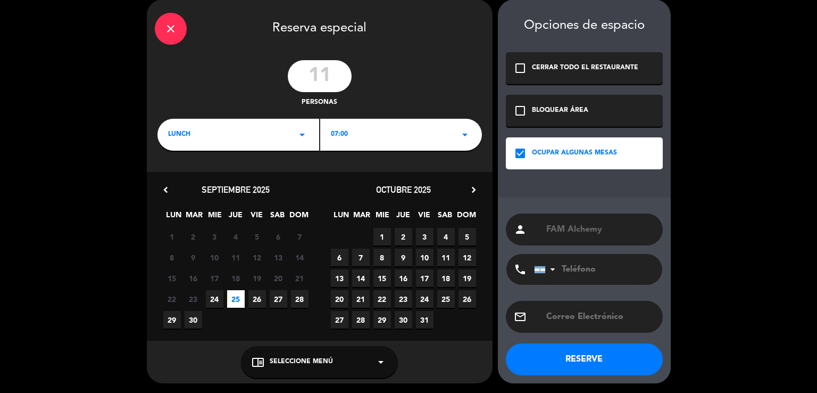
click at [370, 130] on div "07:00 arrow_drop_down" at bounding box center [401, 135] width 162 height 32
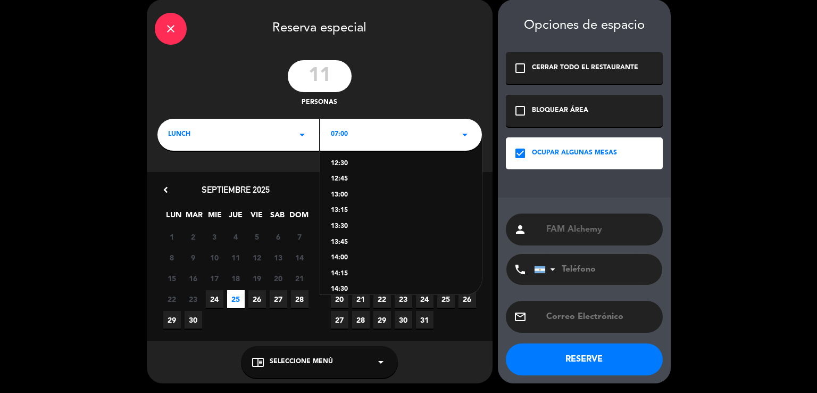
scroll to position [43, 0]
click at [338, 276] on div "15:00" at bounding box center [401, 278] width 140 height 11
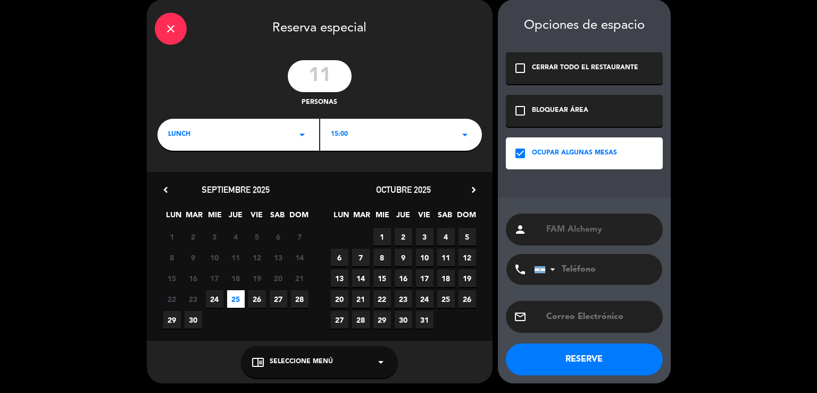
click at [545, 227] on input "FAM Alchemy" at bounding box center [600, 229] width 110 height 15
type input "15.FAM Alchemy"
click at [169, 23] on icon "close" at bounding box center [170, 28] width 13 height 13
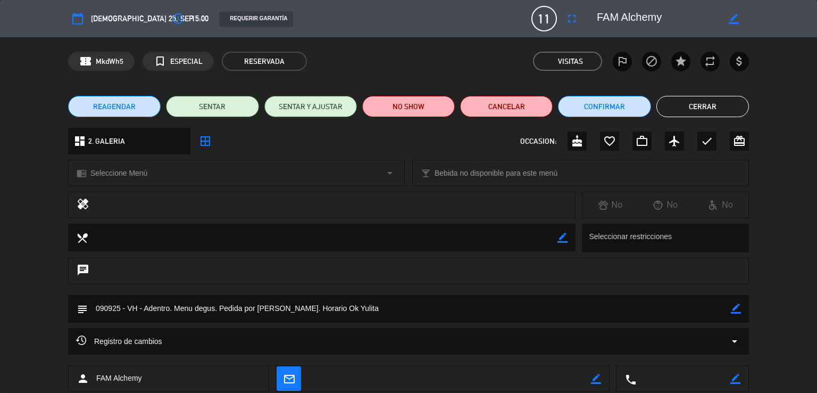
click at [731, 17] on icon "border_color" at bounding box center [734, 19] width 10 height 10
click at [593, 17] on div at bounding box center [669, 18] width 160 height 19
click at [599, 19] on textarea at bounding box center [658, 18] width 122 height 19
type textarea "15:30hs FAM Alchemy"
click at [731, 18] on icon at bounding box center [734, 19] width 10 height 10
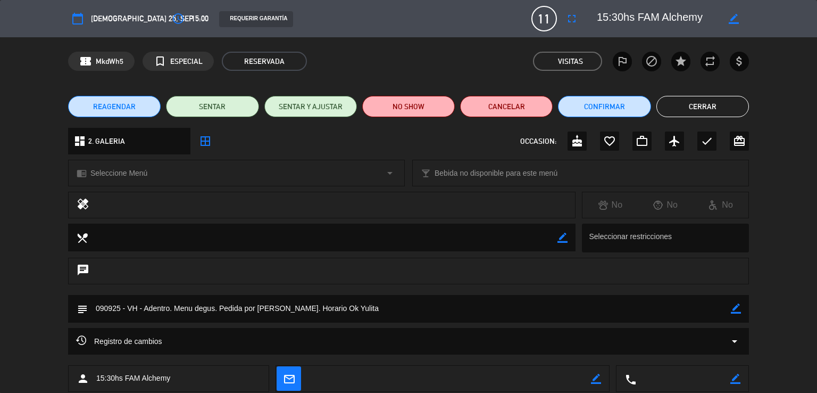
click at [736, 305] on icon "border_color" at bounding box center [736, 308] width 10 height 10
drag, startPoint x: 370, startPoint y: 314, endPoint x: 337, endPoint y: 311, distance: 33.1
click at [337, 311] on textarea at bounding box center [409, 308] width 643 height 27
type textarea "090925 - VH - Adentro. Menu degus. Pedida por [PERSON_NAME]. [PERSON_NAME]"
click at [739, 310] on icon at bounding box center [736, 308] width 10 height 10
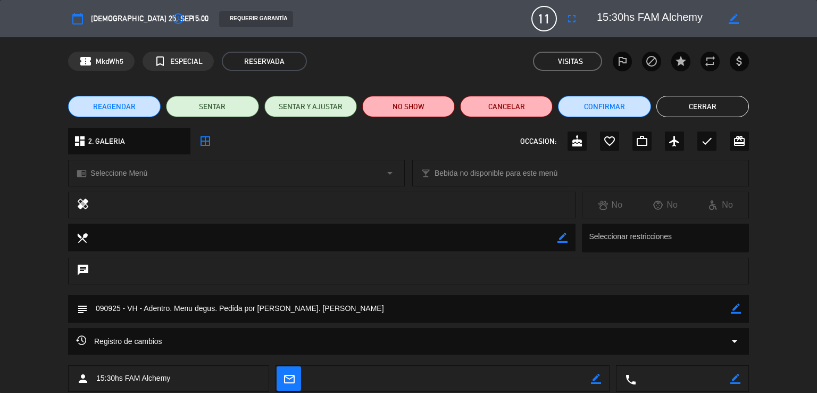
click at [702, 101] on button "Cerrar" at bounding box center [702, 106] width 93 height 21
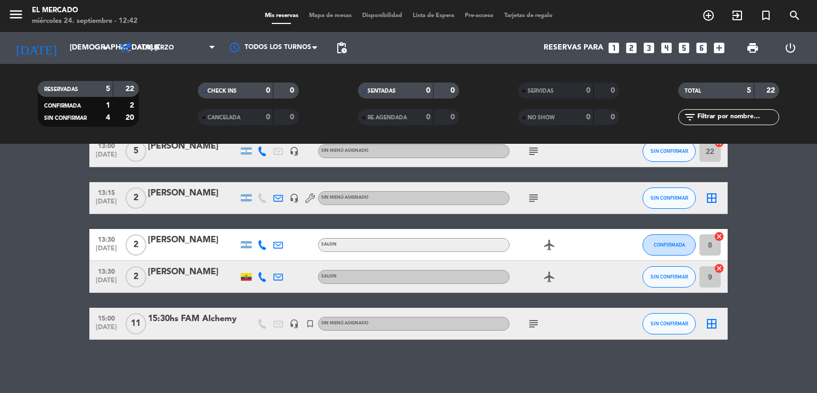
click at [532, 324] on icon "subject" at bounding box center [533, 323] width 13 height 13
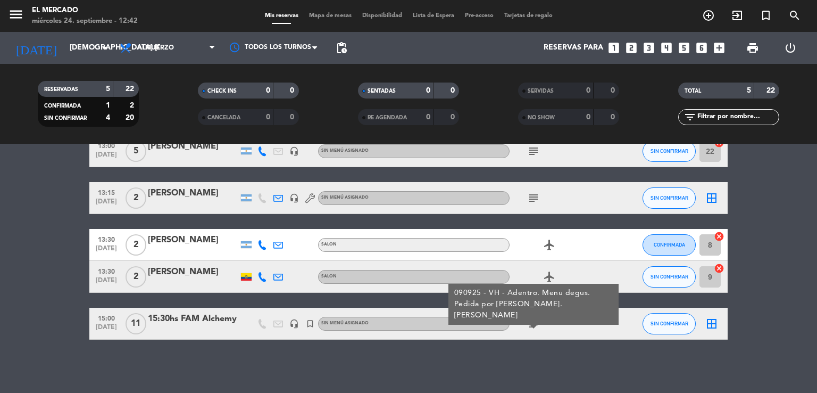
click at [717, 330] on div "border_all" at bounding box center [712, 322] width 32 height 31
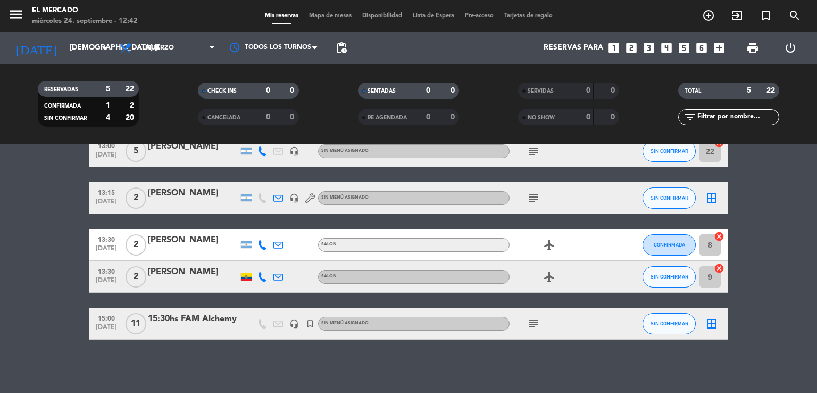
click at [706, 324] on icon "border_all" at bounding box center [711, 323] width 13 height 13
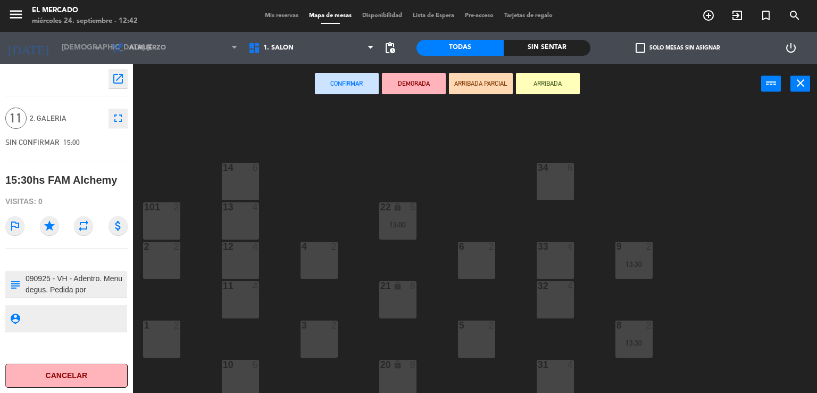
click at [249, 179] on div "14 6" at bounding box center [240, 181] width 37 height 37
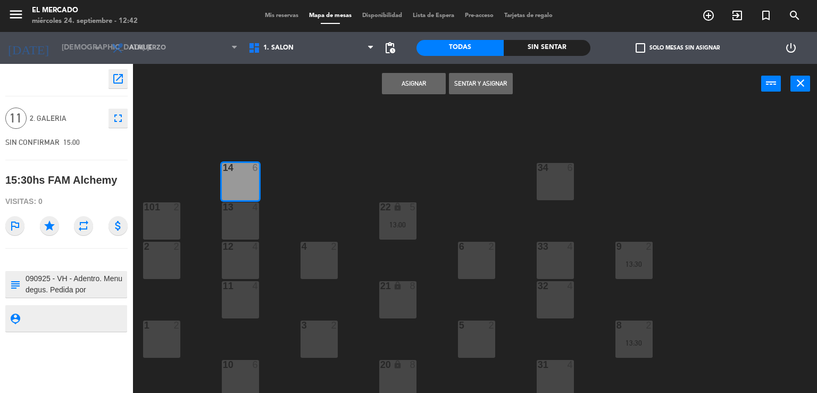
click at [243, 213] on div "13 4" at bounding box center [240, 220] width 37 height 37
click at [245, 241] on div "34 6 14 6 22 lock 5 13:00 101 2 13 4 33 4 2 2 4 2 6 2 12 4 9 2 13:30 11 4 32 4 …" at bounding box center [479, 248] width 676 height 289
click at [247, 276] on div "12 4" at bounding box center [240, 259] width 37 height 37
click at [248, 298] on div "11 4" at bounding box center [240, 299] width 37 height 37
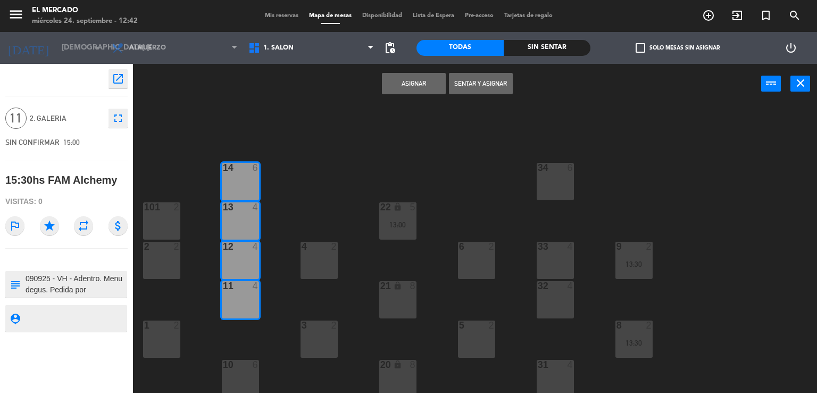
click at [433, 73] on button "Asignar" at bounding box center [414, 83] width 64 height 21
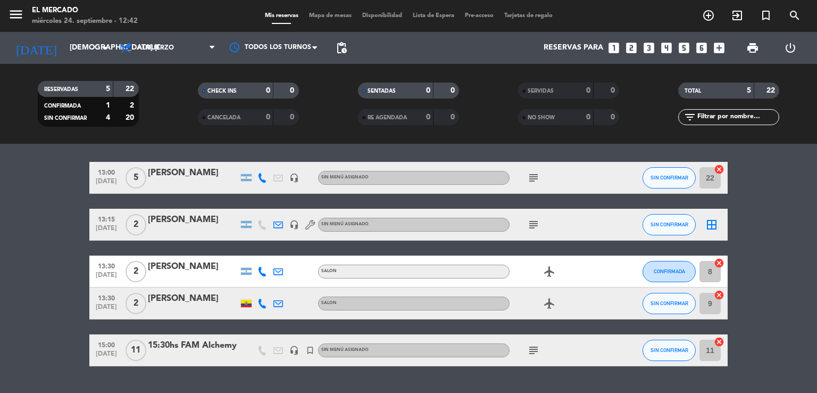
scroll to position [57, 0]
